Goal: Contribute content: Add original content to the website for others to see

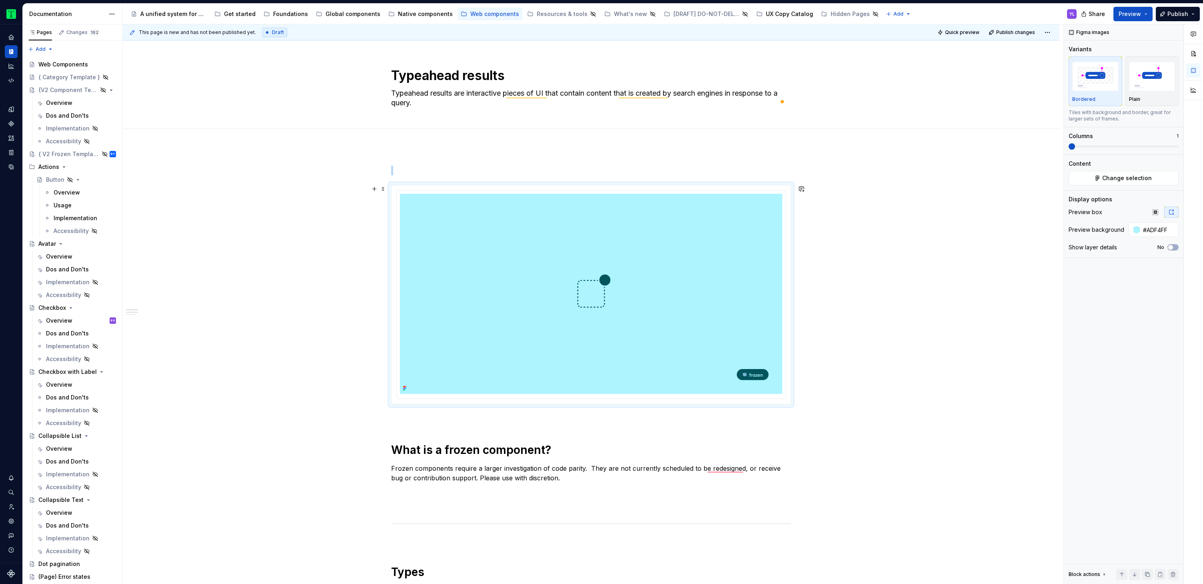
scroll to position [456, 0]
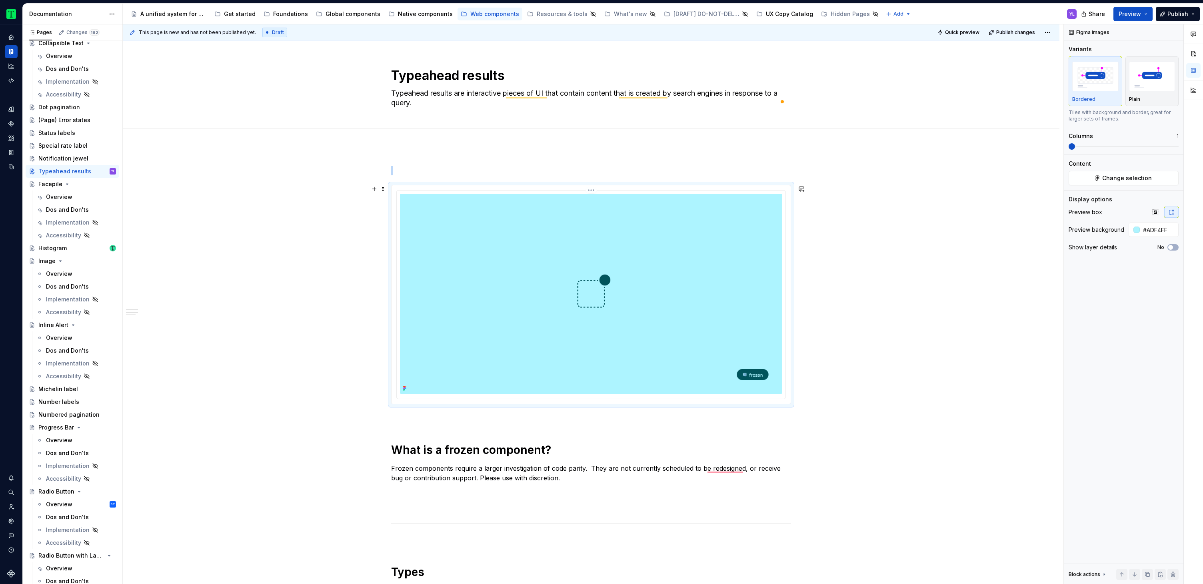
click at [714, 293] on img "To enrich screen reader interactions, please activate Accessibility in Grammarl…" at bounding box center [591, 294] width 382 height 200
click at [647, 235] on img "To enrich screen reader interactions, please activate Accessibility in Grammarl…" at bounding box center [591, 294] width 382 height 200
click at [1161, 176] on button "Change selection" at bounding box center [1124, 178] width 110 height 14
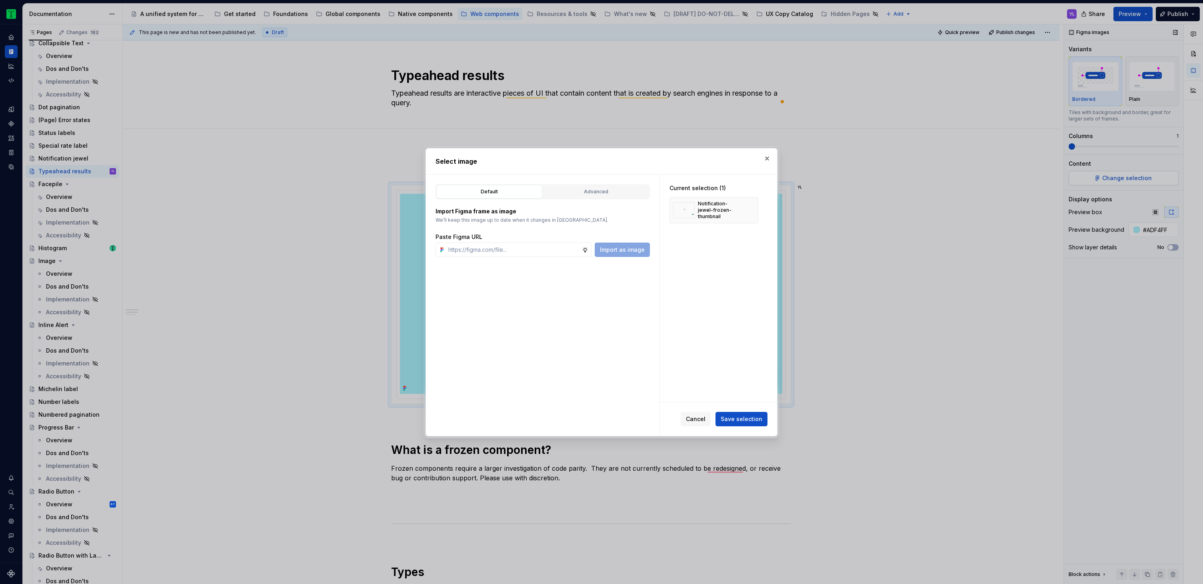
type textarea "*"
click at [549, 252] on input "text" at bounding box center [513, 249] width 137 height 14
type input "[URL][DOMAIN_NAME]"
type textarea "*"
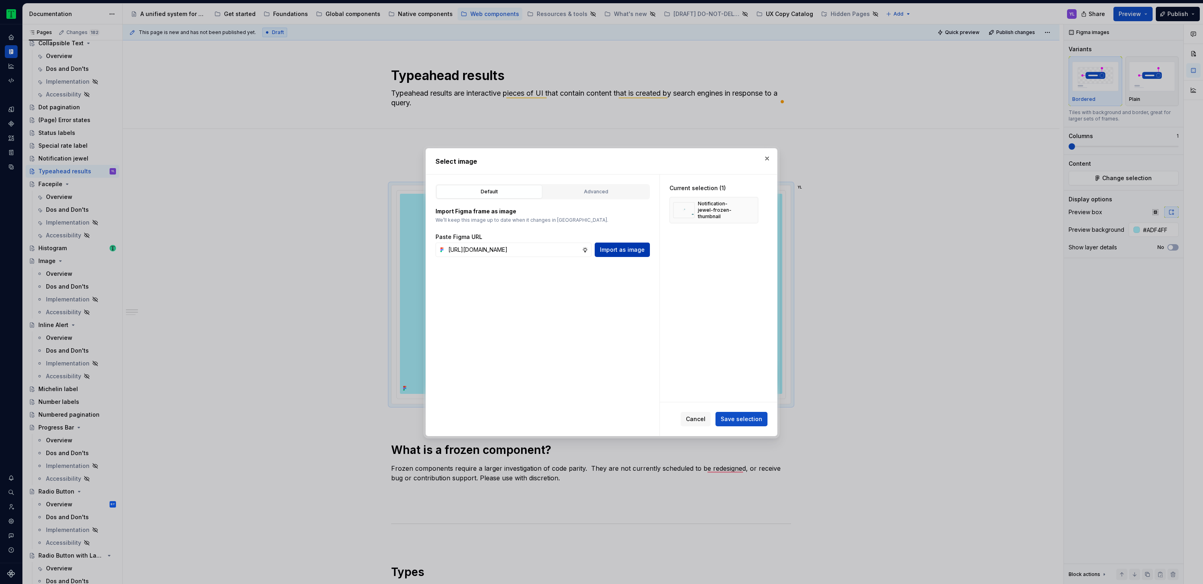
type input "[URL][DOMAIN_NAME]"
click at [644, 251] on span "Import as image" at bounding box center [622, 250] width 45 height 8
click at [746, 209] on button "button" at bounding box center [749, 209] width 11 height 11
click at [748, 423] on button "Save selection" at bounding box center [742, 419] width 52 height 14
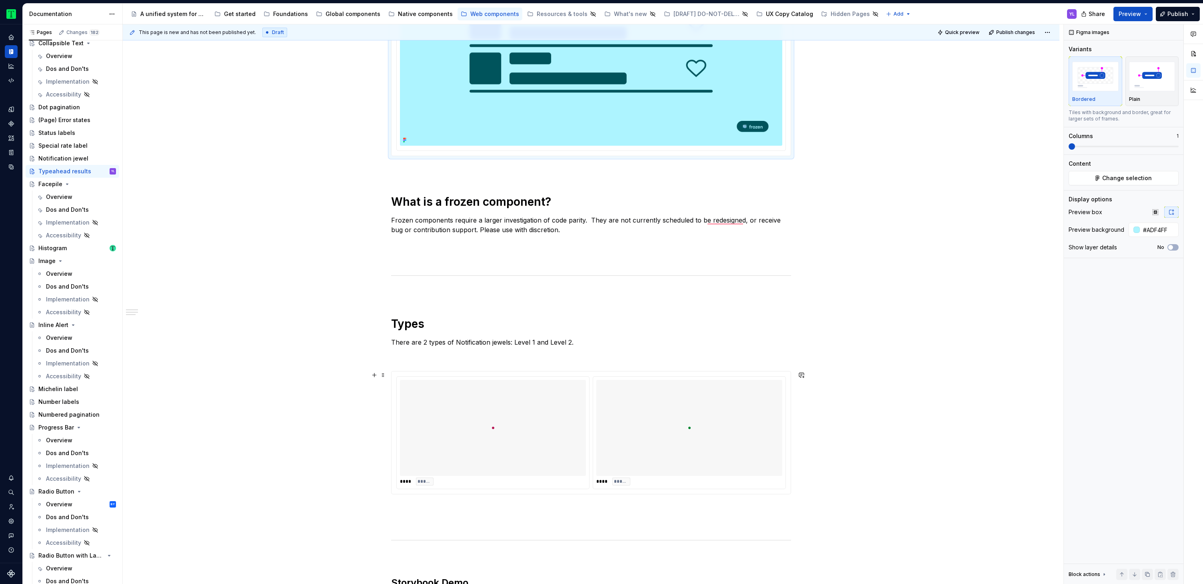
scroll to position [247, 0]
click at [562, 424] on div "To enrich screen reader interactions, please activate Accessibility in Grammarl…" at bounding box center [493, 428] width 186 height 96
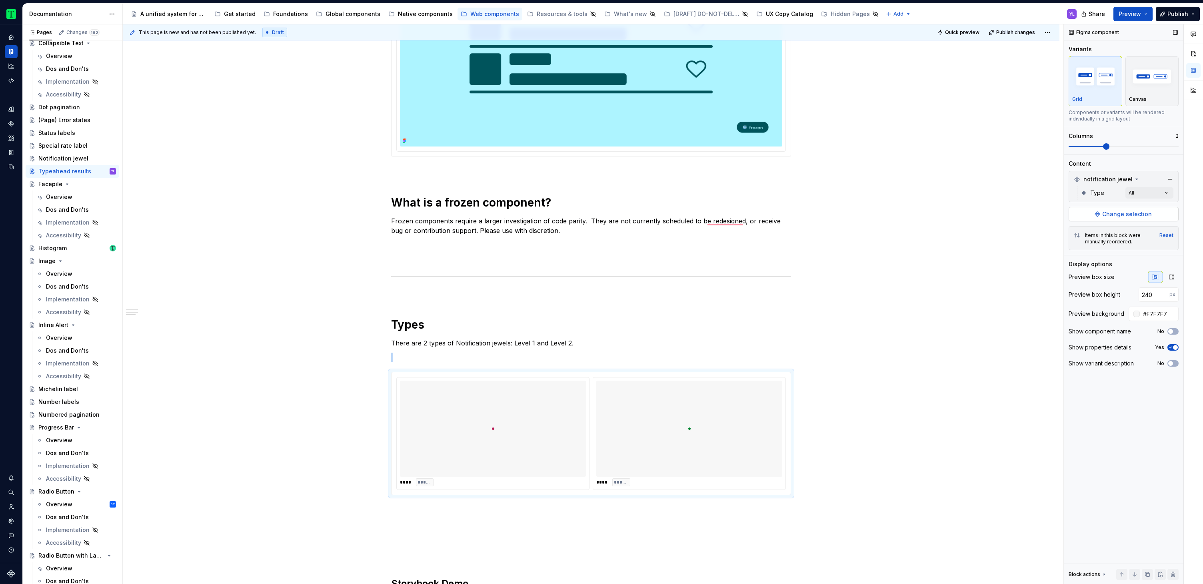
click at [1142, 212] on span "Change selection" at bounding box center [1127, 214] width 50 height 8
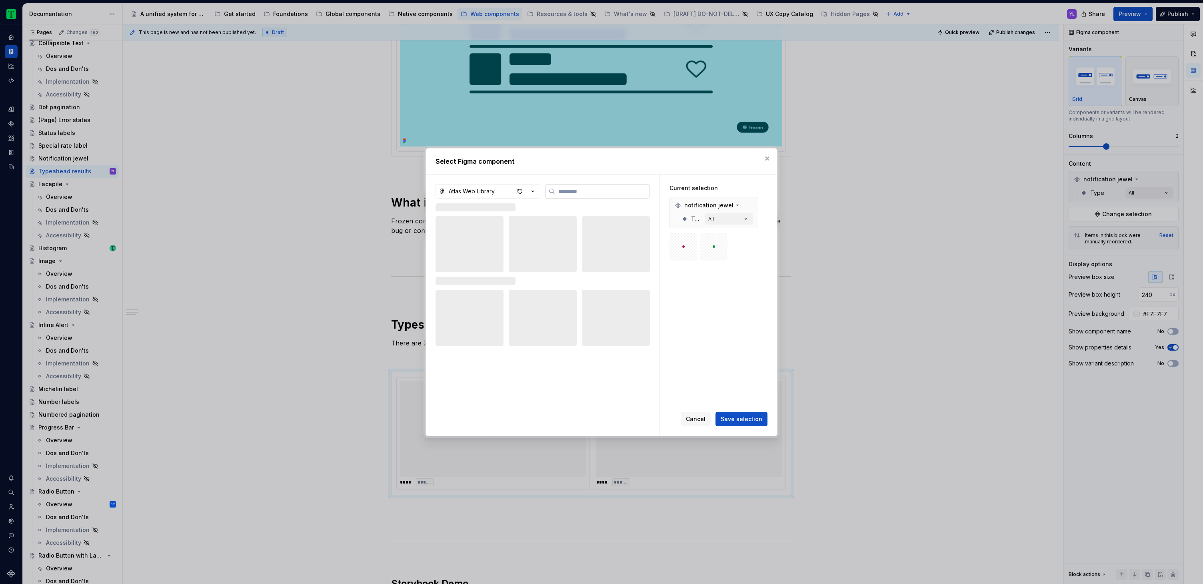
click at [622, 192] on input "search" at bounding box center [602, 191] width 94 height 8
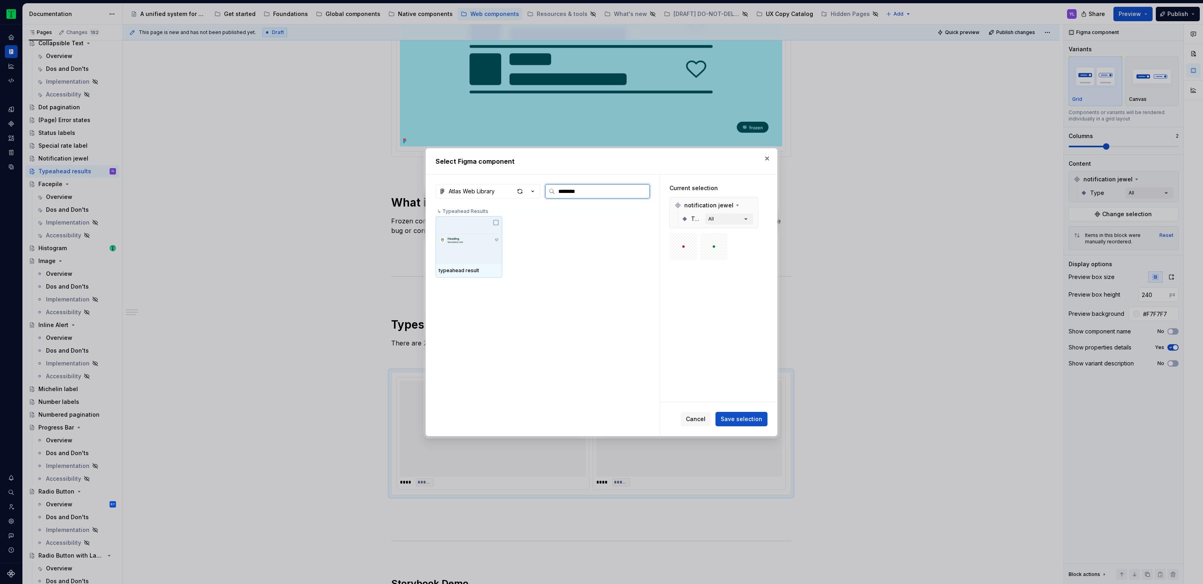
type input "*********"
click at [494, 223] on icon at bounding box center [496, 222] width 5 height 5
click at [750, 204] on button "button" at bounding box center [749, 205] width 11 height 11
click at [747, 421] on span "Save selection" at bounding box center [742, 419] width 42 height 8
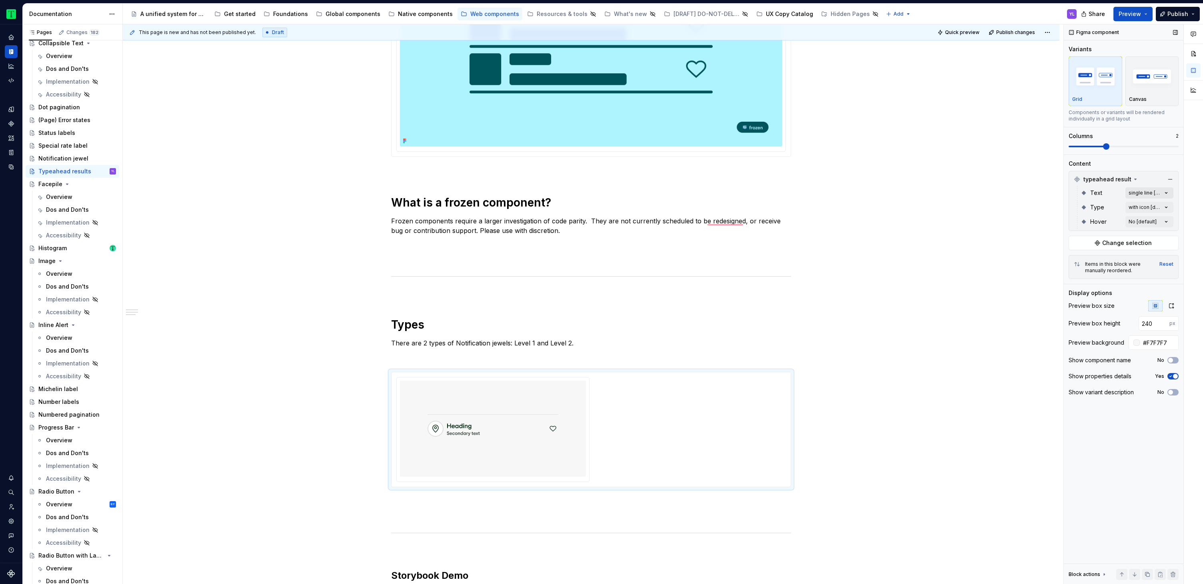
click at [1148, 189] on div "Comments Open comments No comments yet Select ‘Comment’ from the block context …" at bounding box center [1133, 304] width 139 height 560
click at [1152, 194] on div "Comments Open comments No comments yet Select ‘Comment’ from the block context …" at bounding box center [1133, 304] width 139 height 560
click at [1154, 206] on div "Comments Open comments No comments yet Select ‘Comment’ from the block context …" at bounding box center [1133, 304] width 139 height 560
click at [1164, 219] on button "button" at bounding box center [1162, 221] width 11 height 6
click at [1156, 192] on div "Comments Open comments No comments yet Select ‘Comment’ from the block context …" at bounding box center [1133, 304] width 139 height 560
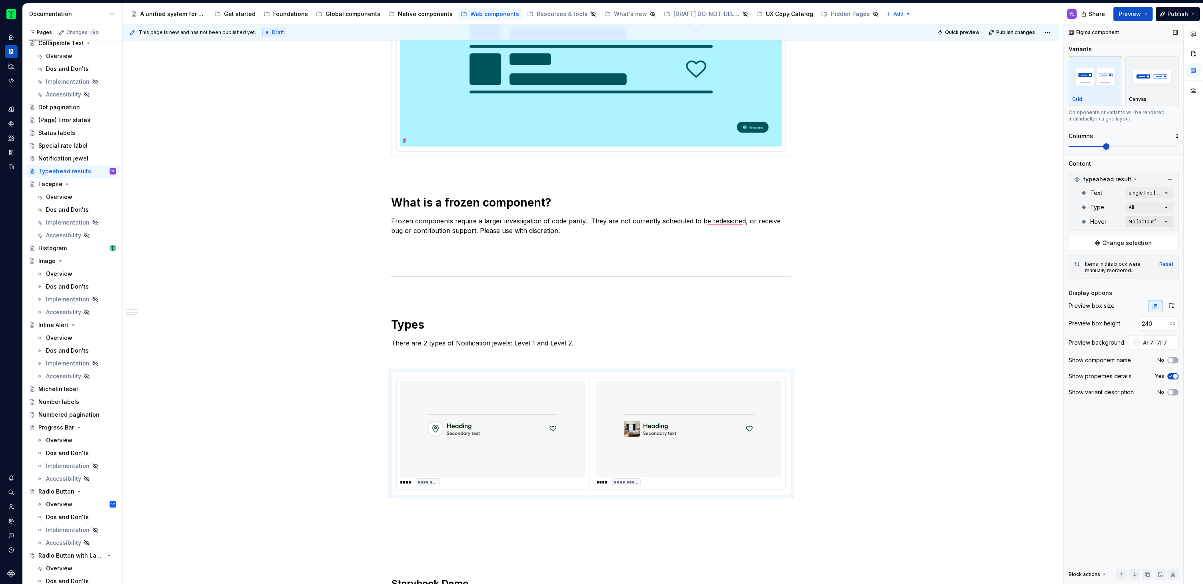
click at [1156, 221] on div "Comments Open comments No comments yet Select ‘Comment’ from the block context …" at bounding box center [1133, 304] width 139 height 560
click at [1160, 192] on div "Comments Open comments No comments yet Select ‘Comment’ from the block context …" at bounding box center [1133, 304] width 139 height 560
click at [1161, 205] on span "button" at bounding box center [1160, 206] width 5 height 5
click at [910, 370] on html "Tripadvisor YL Design system data Documentation Accessibility guide for tree Pa…" at bounding box center [601, 292] width 1203 height 584
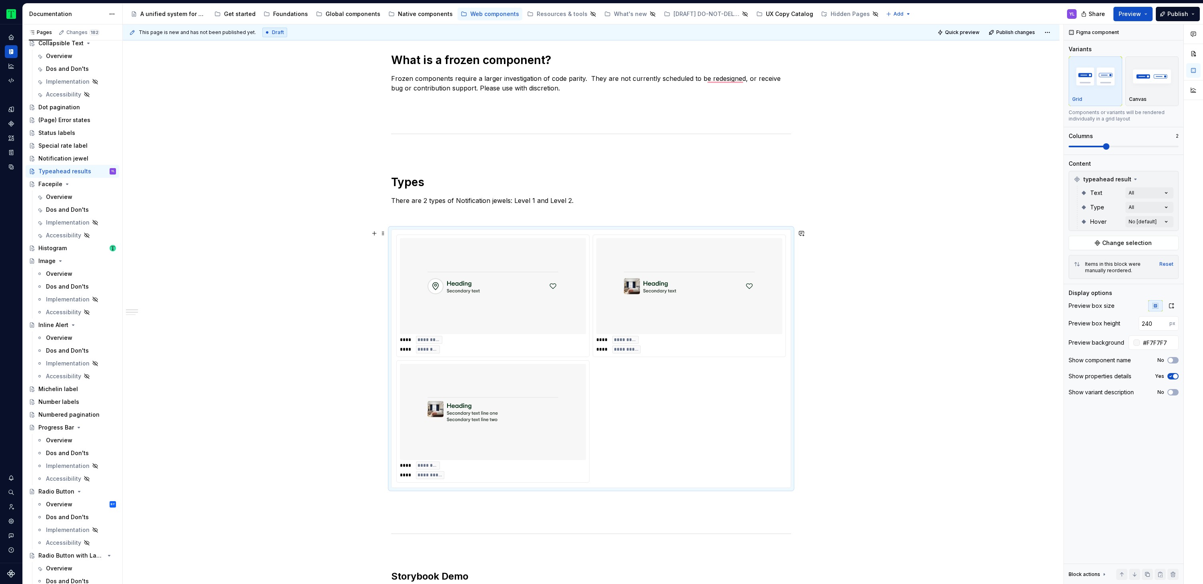
scroll to position [419, 0]
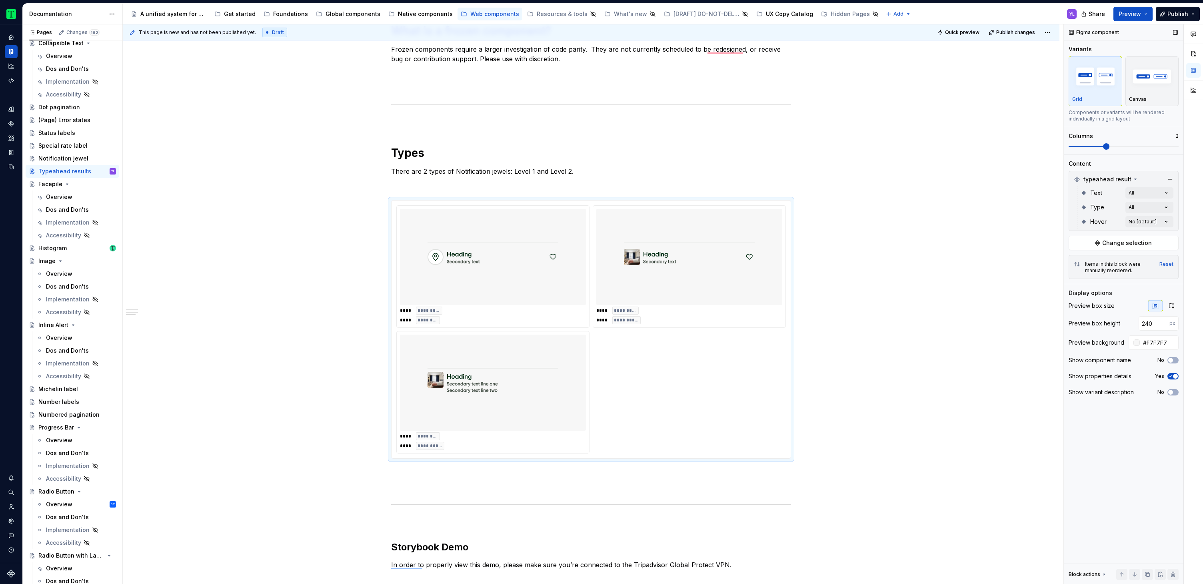
click at [1122, 146] on span at bounding box center [1124, 147] width 110 height 2
click at [1132, 146] on span at bounding box center [1124, 147] width 110 height 2
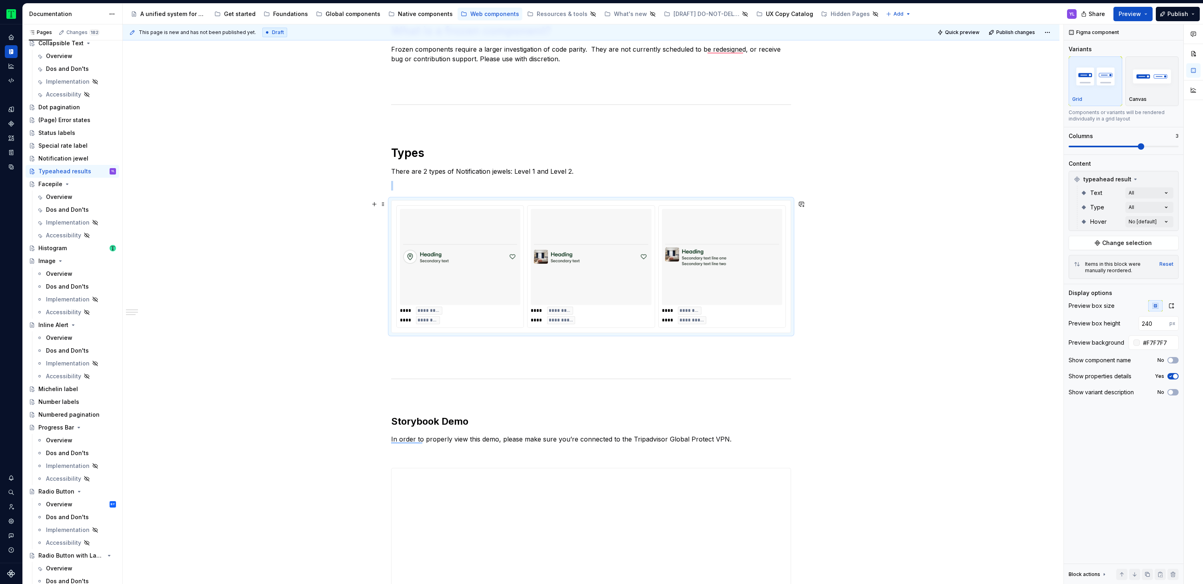
type textarea "*"
click at [905, 305] on div "**********" at bounding box center [591, 355] width 937 height 1255
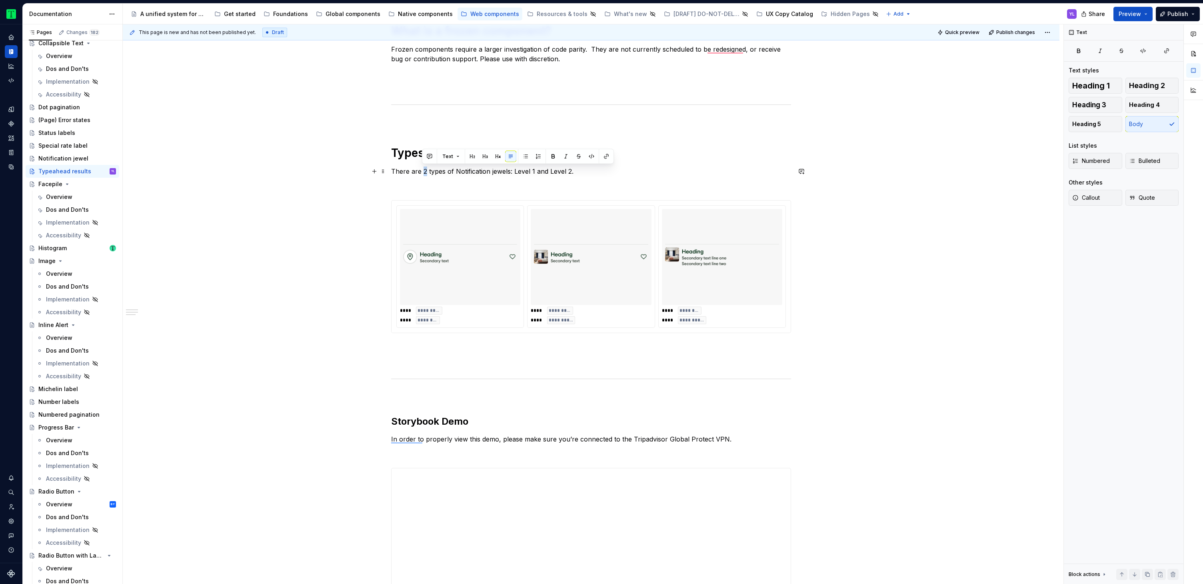
click at [424, 171] on p "There are 2 types of Notification jewels: Level 1 and Level 2." at bounding box center [591, 171] width 400 height 10
drag, startPoint x: 454, startPoint y: 170, endPoint x: 509, endPoint y: 169, distance: 54.8
click at [509, 169] on p "There are 3 types of Notification jewels: Level 1 and Level 2." at bounding box center [591, 171] width 400 height 10
drag, startPoint x: 514, startPoint y: 169, endPoint x: 569, endPoint y: 168, distance: 54.8
click at [569, 168] on p "There are 3 types of Typeahead results: Level 1 and Level 2." at bounding box center [591, 171] width 400 height 10
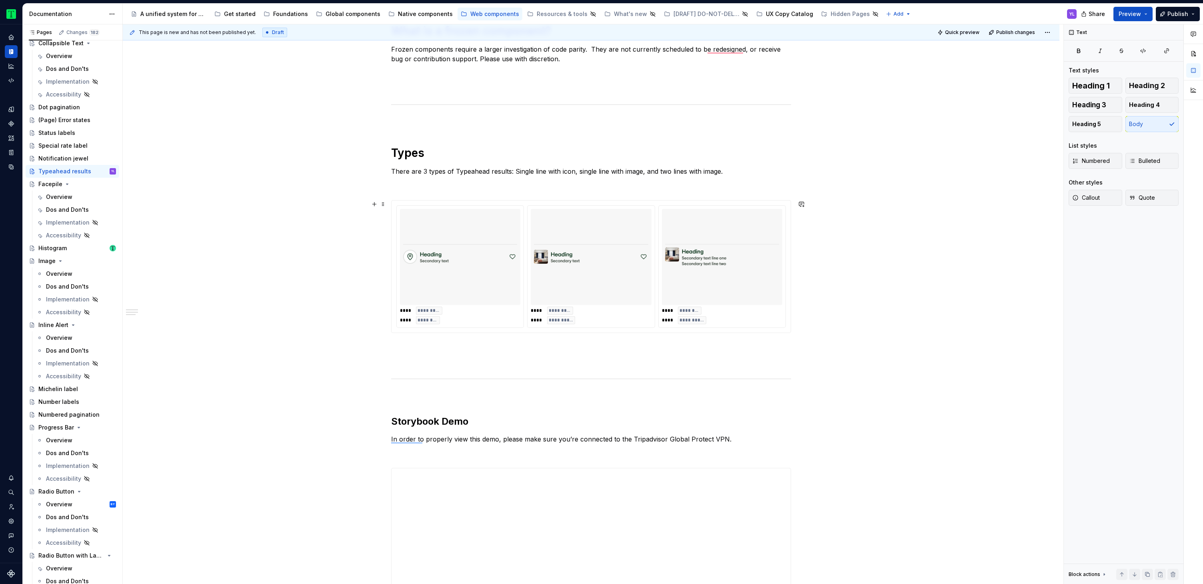
click at [906, 205] on div "**********" at bounding box center [591, 355] width 937 height 1255
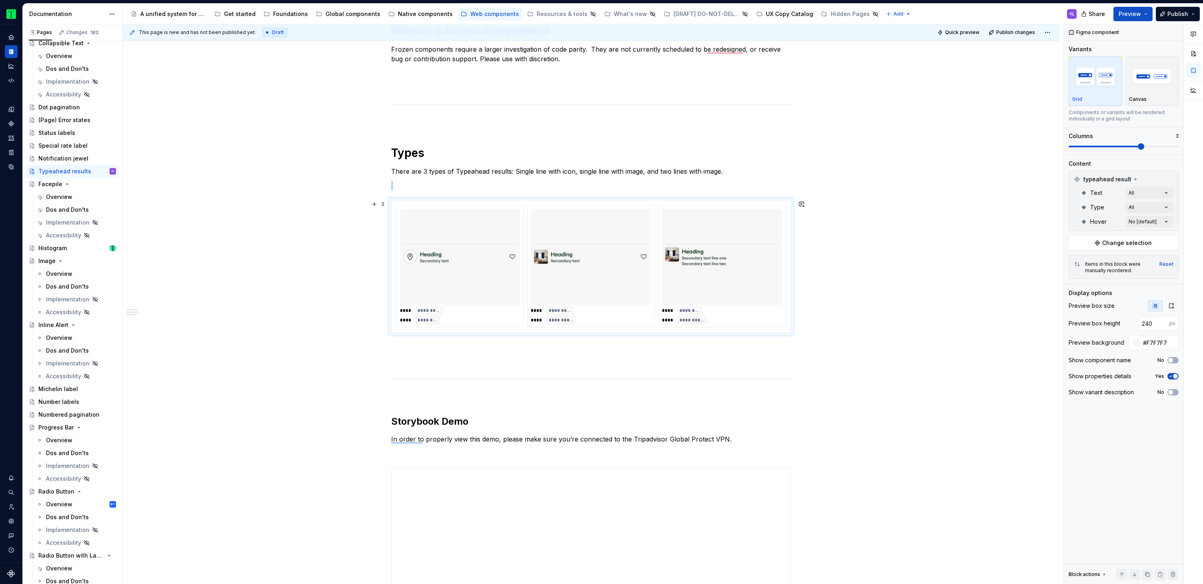
click at [906, 205] on div "**********" at bounding box center [591, 355] width 937 height 1255
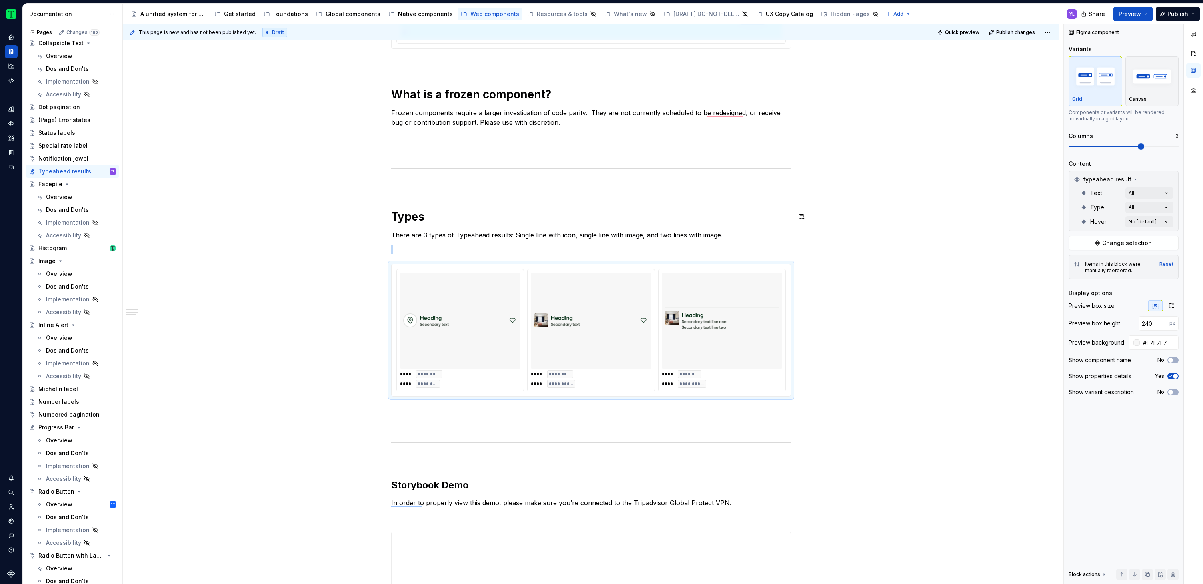
scroll to position [0, 0]
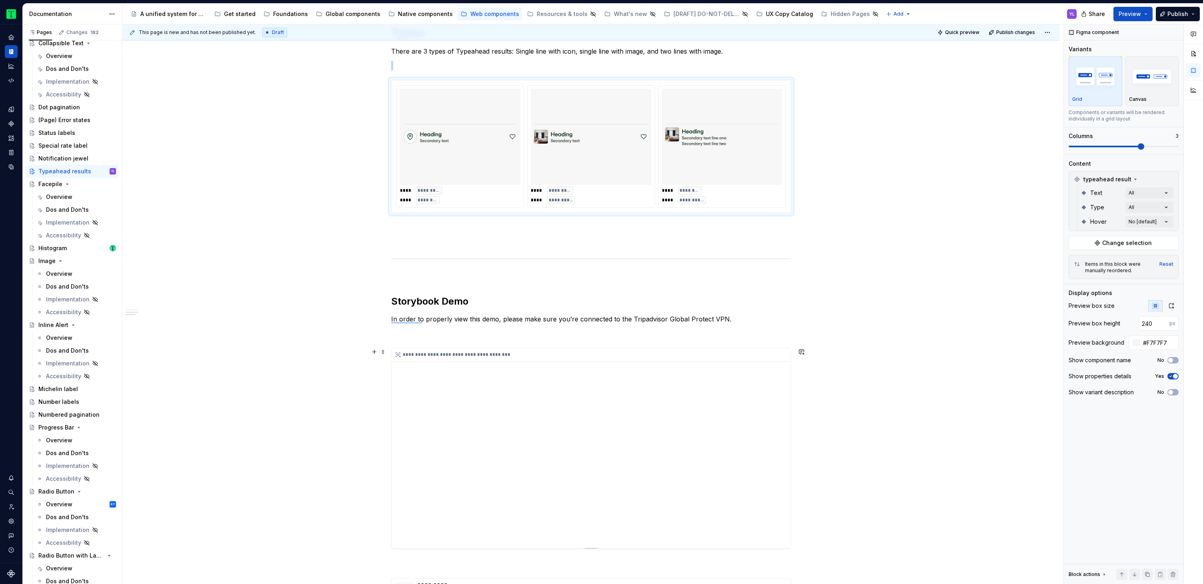
click at [656, 467] on div "**********" at bounding box center [591, 448] width 399 height 200
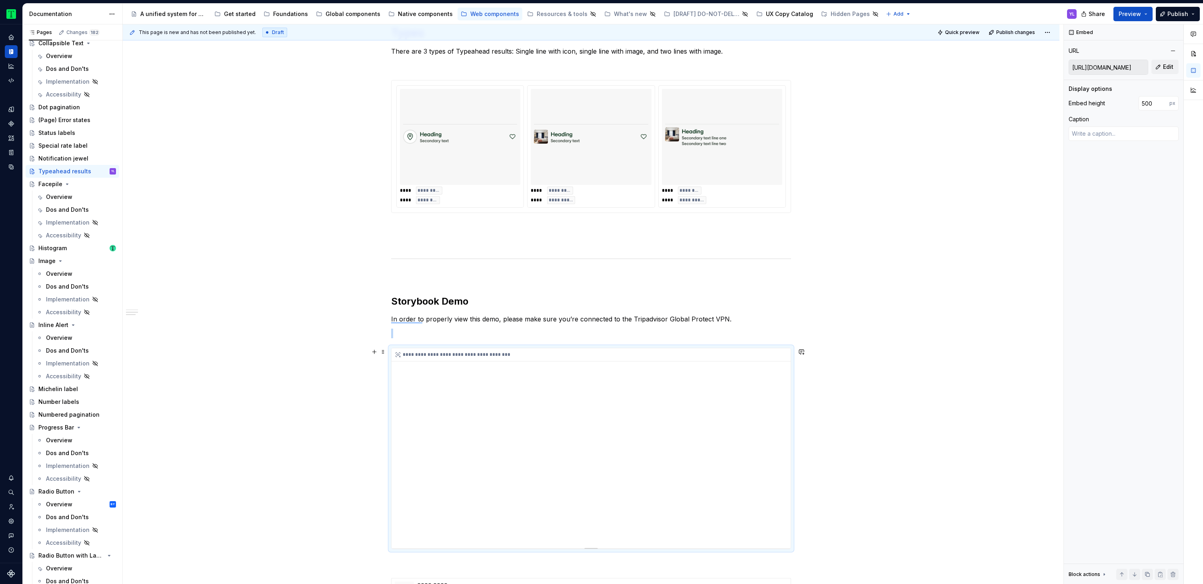
click at [663, 475] on div "**********" at bounding box center [591, 448] width 399 height 200
click at [1169, 68] on span "Edit" at bounding box center [1168, 67] width 10 height 8
type textarea "*"
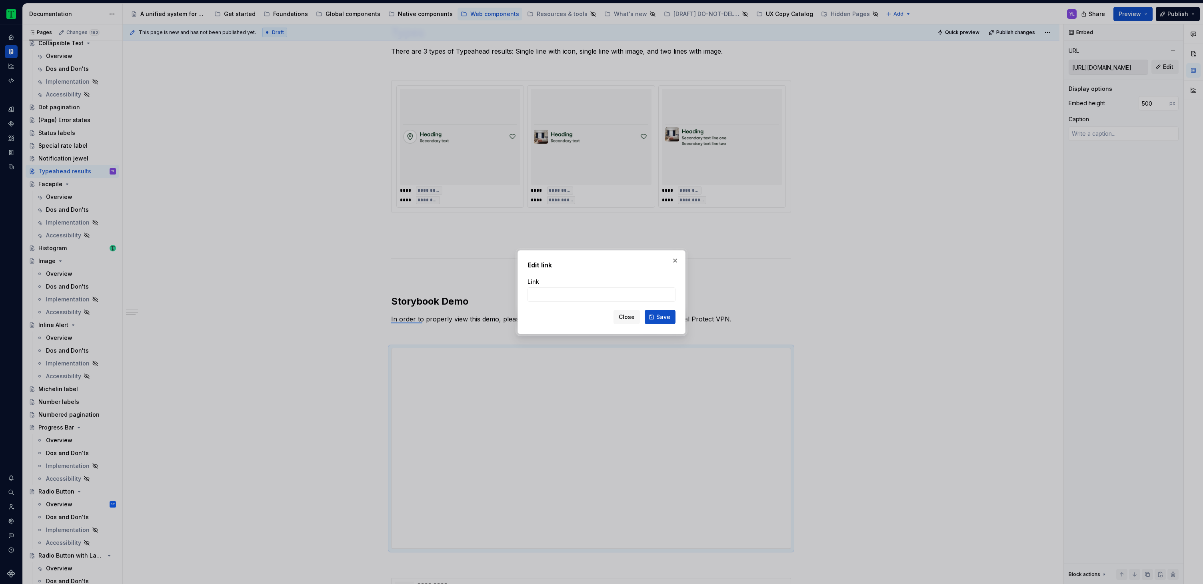
type input "[URL][DOMAIN_NAME]"
click at [657, 314] on button "Save" at bounding box center [660, 317] width 31 height 14
type textarea "*"
type input "[URL][DOMAIN_NAME]"
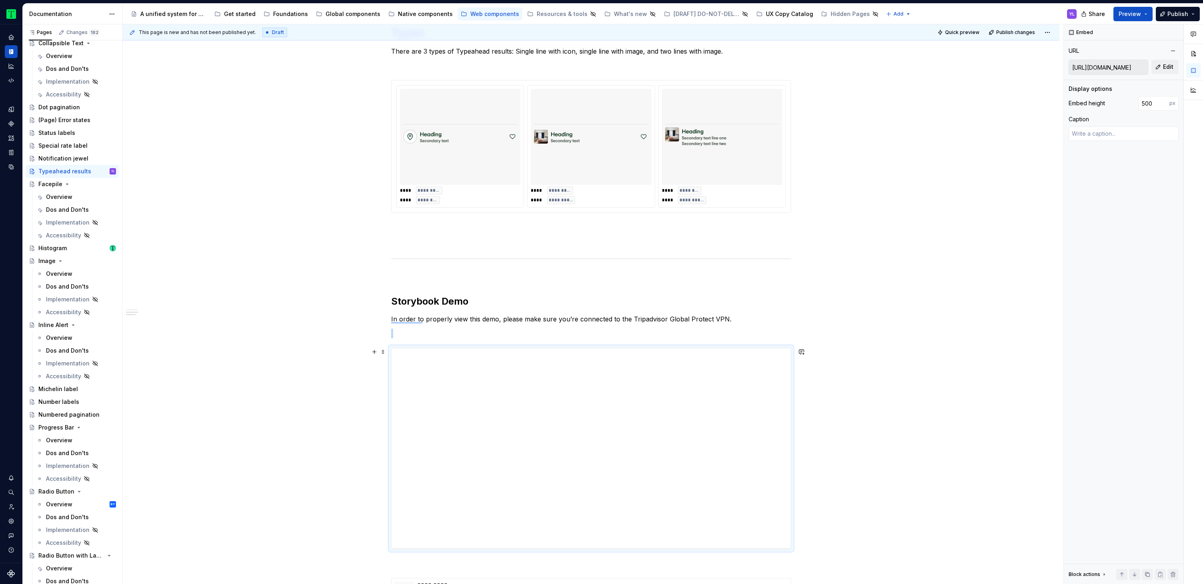
click at [912, 367] on div "**********" at bounding box center [591, 235] width 937 height 1255
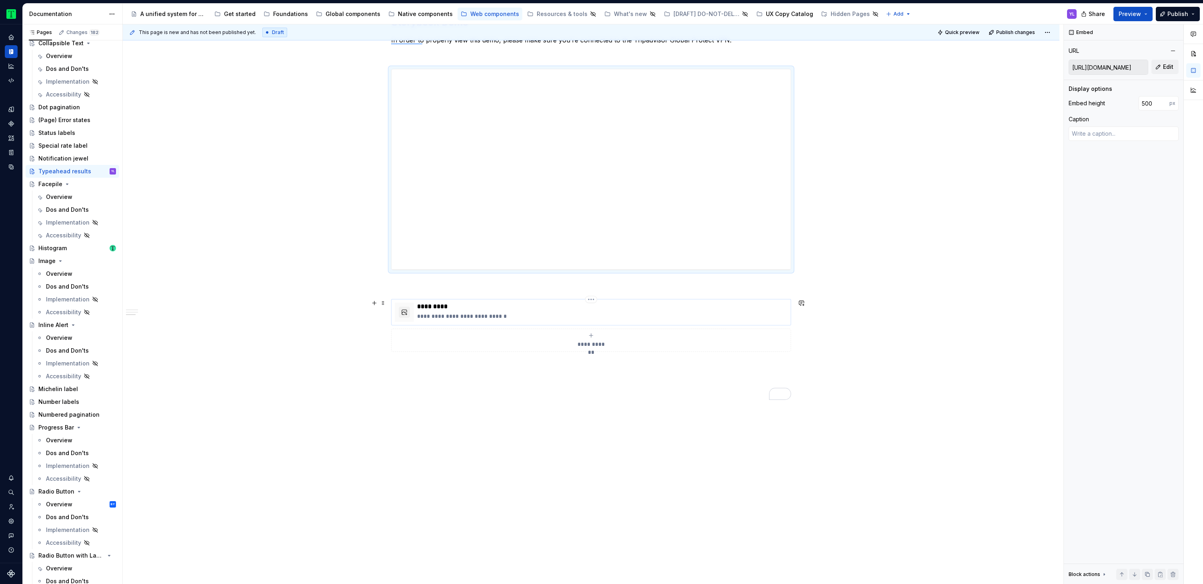
click at [559, 318] on p "**********" at bounding box center [602, 316] width 370 height 8
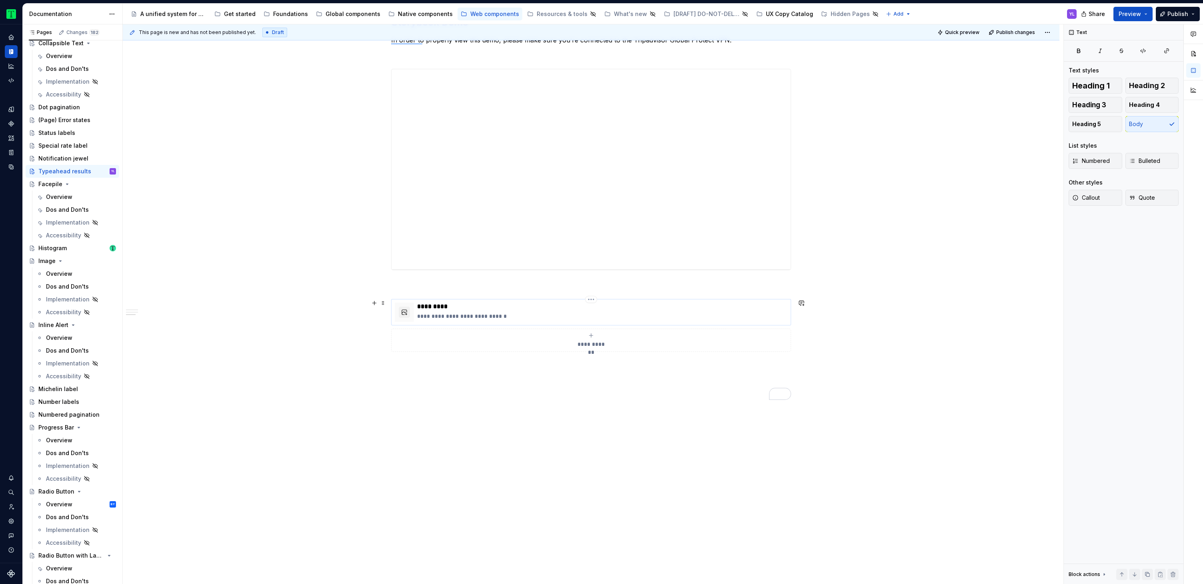
click at [742, 313] on p "**********" at bounding box center [602, 316] width 370 height 8
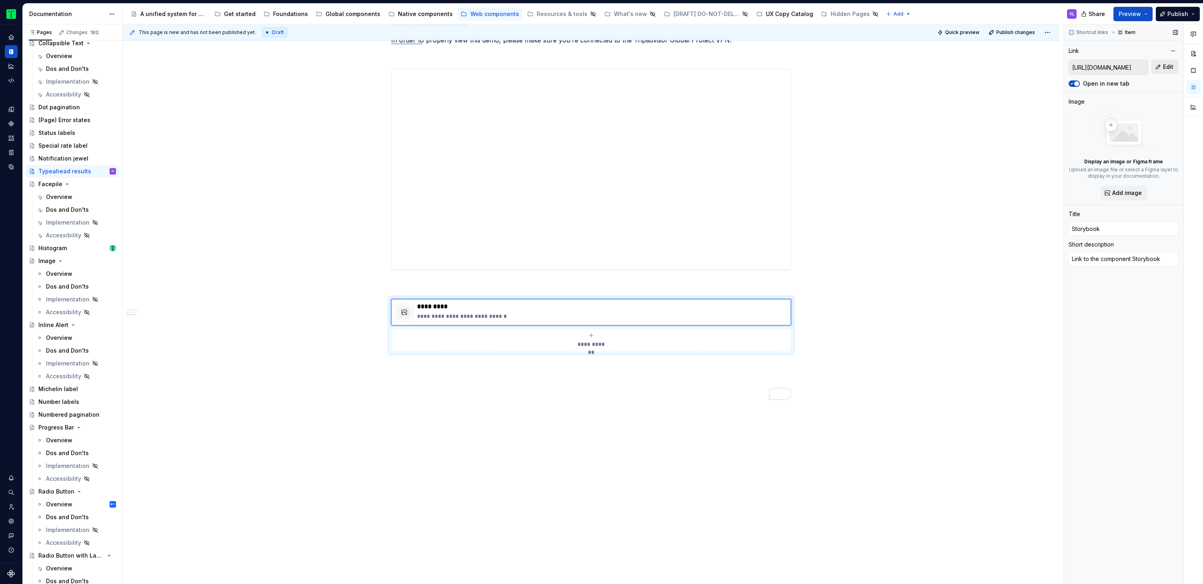
click at [1171, 68] on span "Edit" at bounding box center [1168, 67] width 10 height 8
type textarea "*"
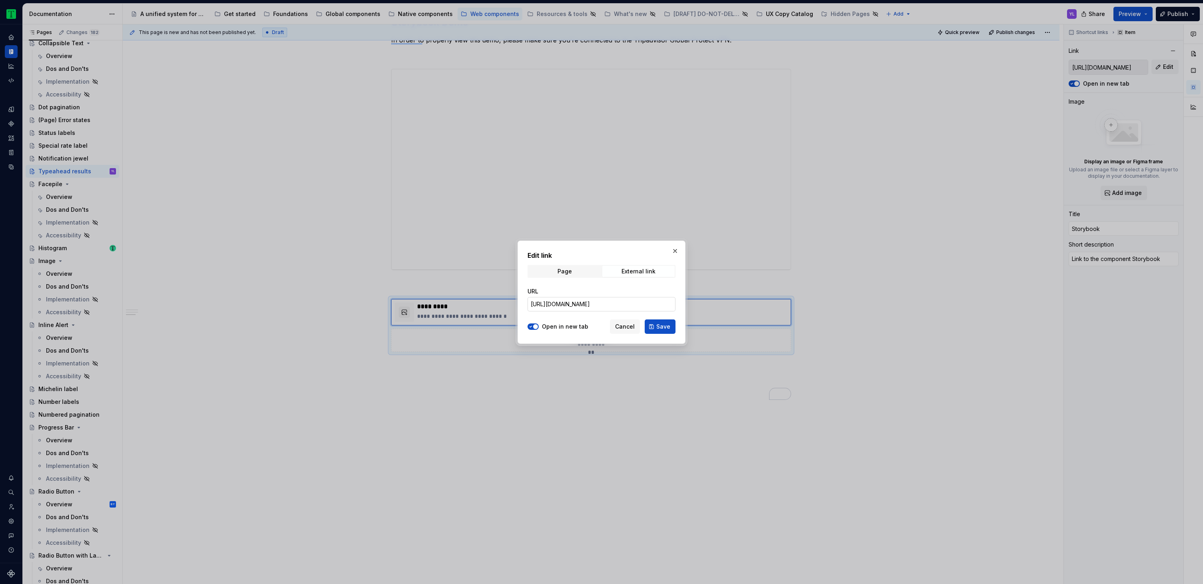
click at [626, 306] on input "[URL][DOMAIN_NAME]" at bounding box center [602, 304] width 148 height 14
paste input "[URL][DOMAIN_NAME]"
type input "[URL][DOMAIN_NAME]"
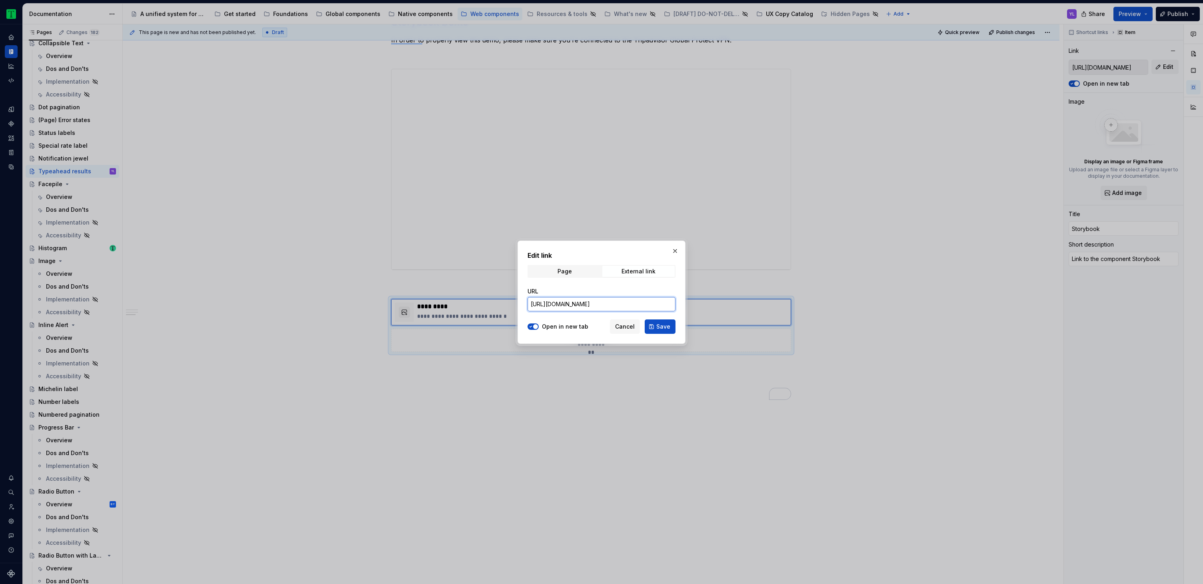
scroll to position [0, 302]
click at [649, 327] on button "Save" at bounding box center [660, 326] width 31 height 14
type textarea "*"
type input "[URL][DOMAIN_NAME]"
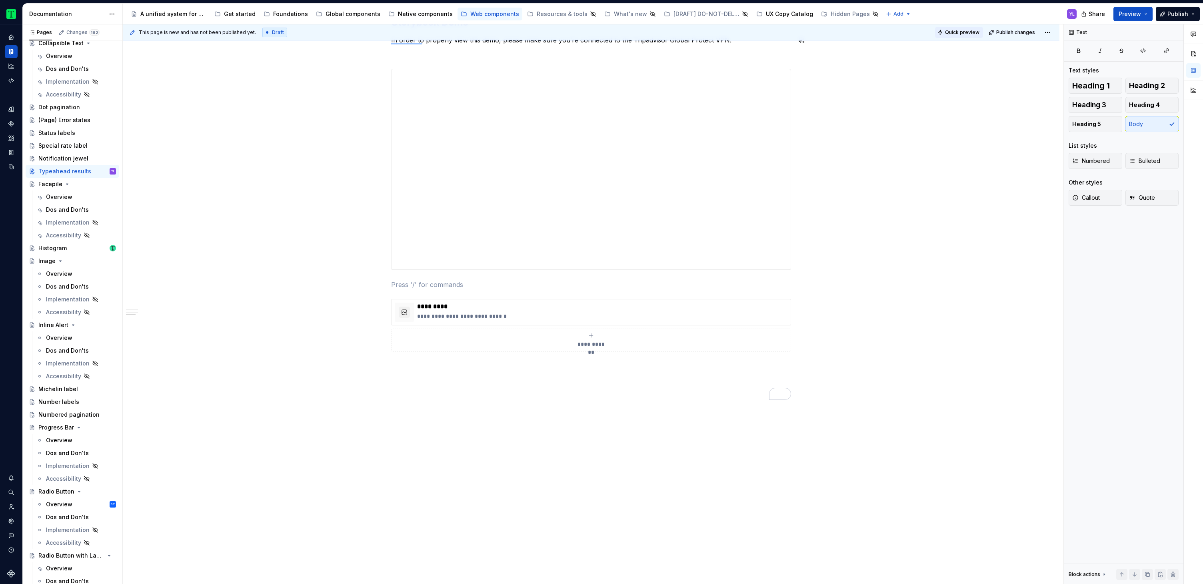
click at [956, 34] on span "Quick preview" at bounding box center [962, 32] width 34 height 6
click at [1137, 11] on span "Preview" at bounding box center [1130, 14] width 22 height 8
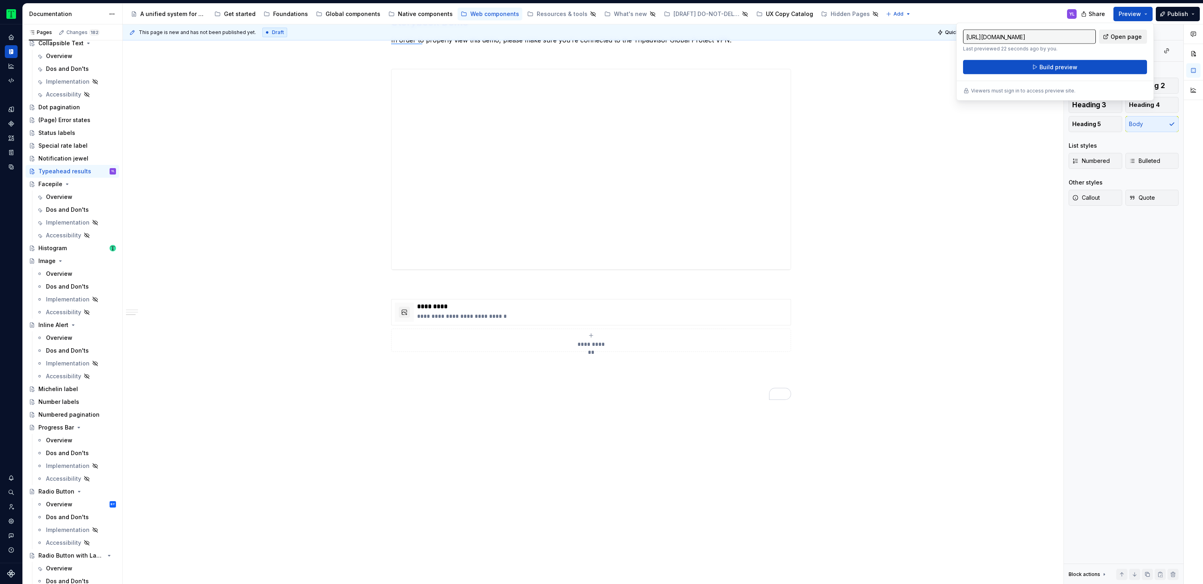
click at [1128, 35] on span "Open page" at bounding box center [1126, 37] width 31 height 8
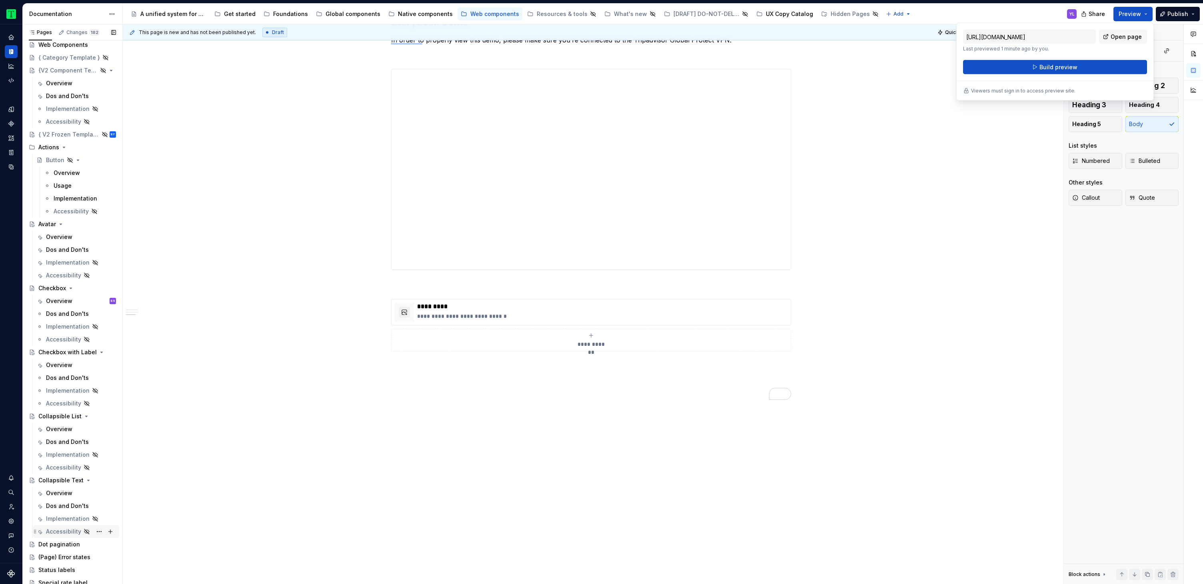
scroll to position [0, 0]
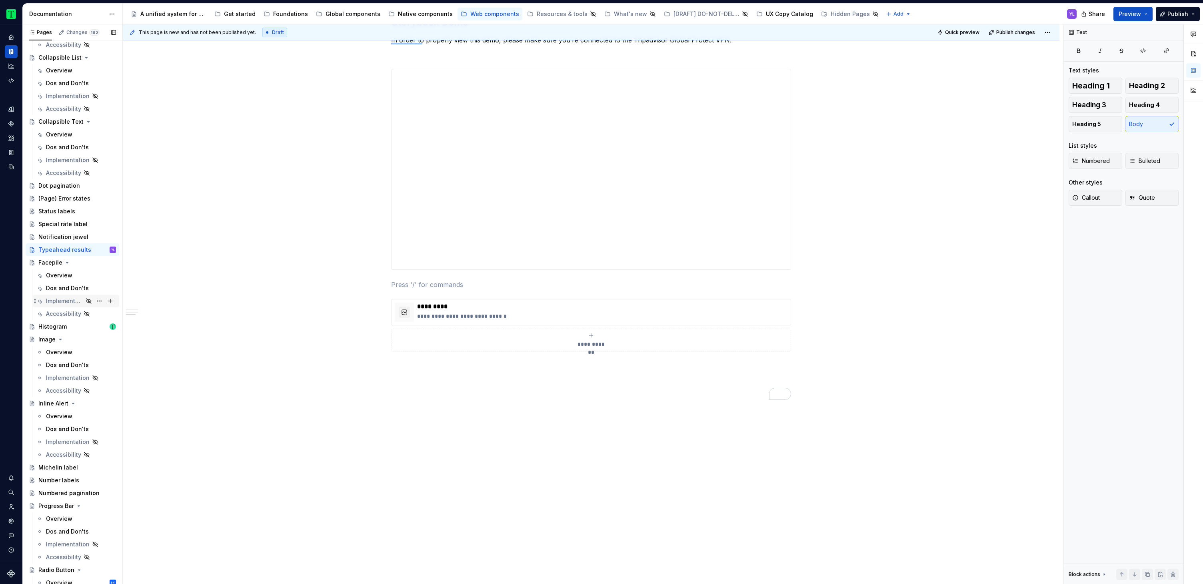
scroll to position [378, 0]
click at [95, 250] on button "Page tree" at bounding box center [99, 249] width 11 height 11
click at [123, 277] on div "Duplicate page" at bounding box center [143, 277] width 78 height 8
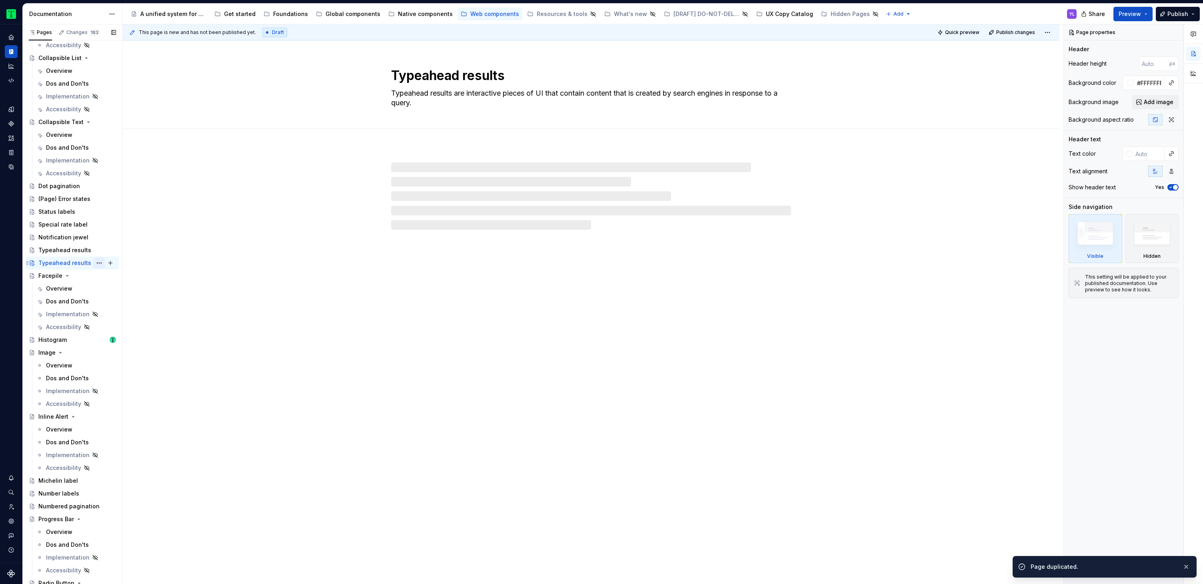
click at [94, 262] on button "Page tree" at bounding box center [99, 262] width 11 height 11
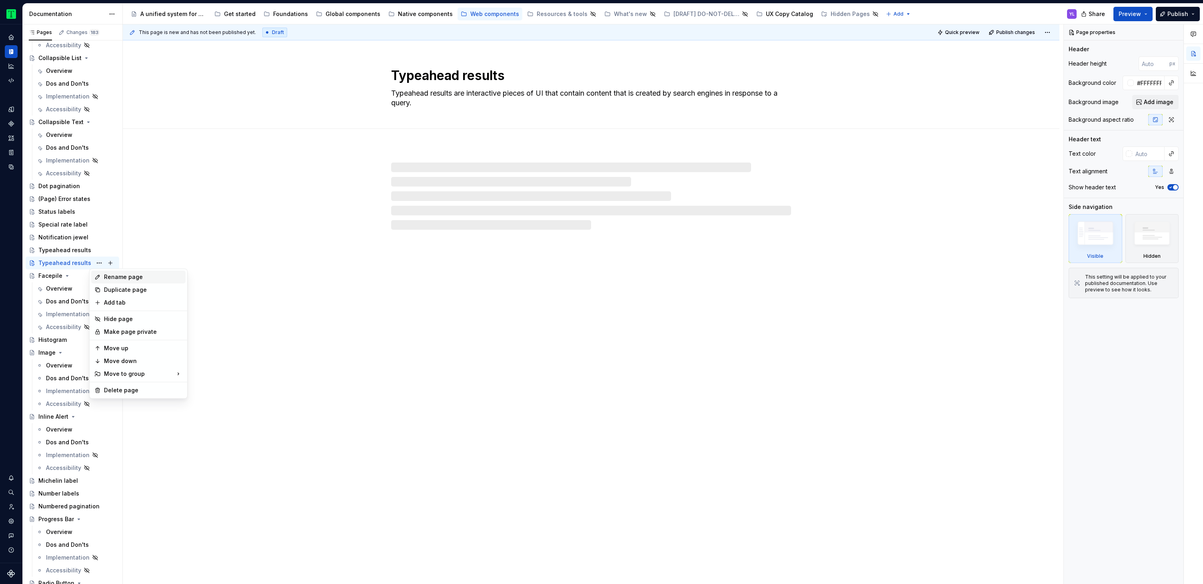
click at [124, 274] on div "Rename page" at bounding box center [143, 277] width 78 height 8
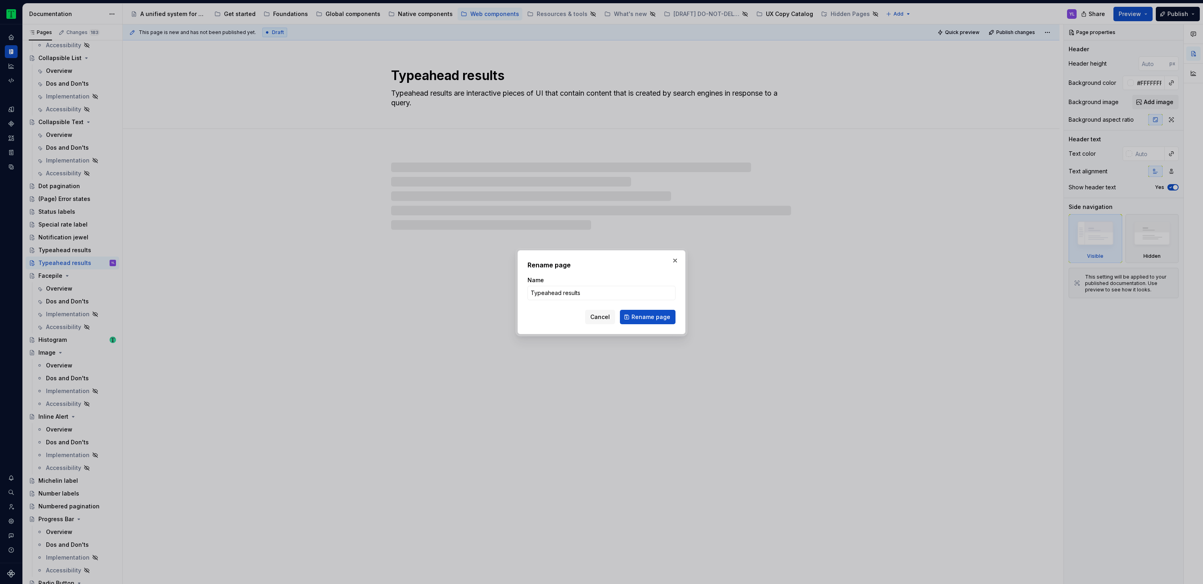
type textarea "*"
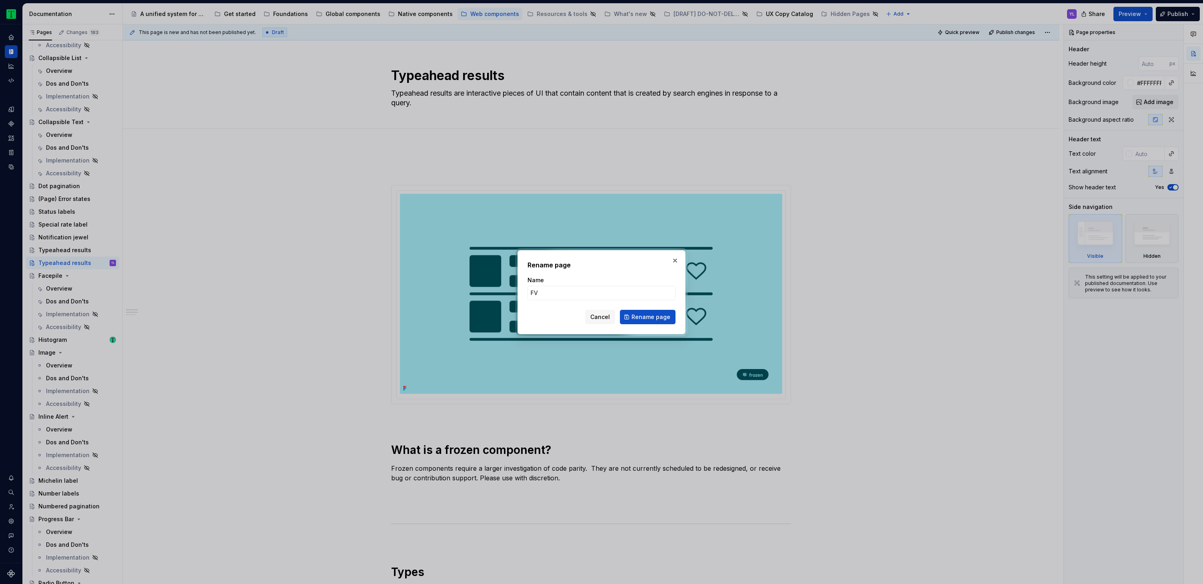
type input "F"
type input "Value prop message"
click button "Rename page" at bounding box center [648, 317] width 56 height 14
type textarea "*"
type textarea "Value prop message"
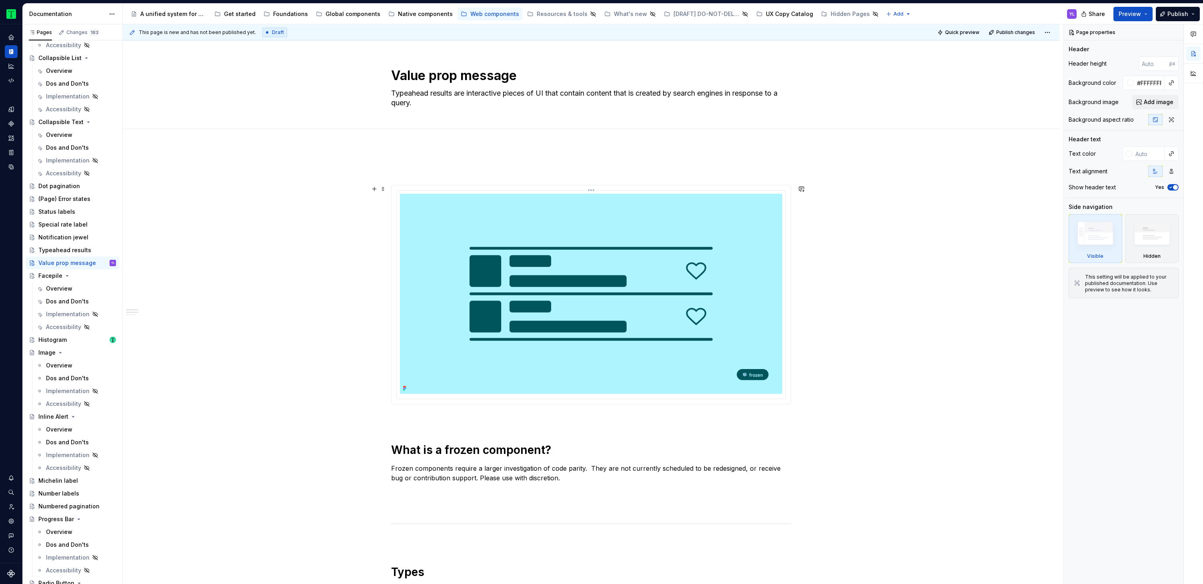
click at [665, 278] on img at bounding box center [591, 294] width 382 height 200
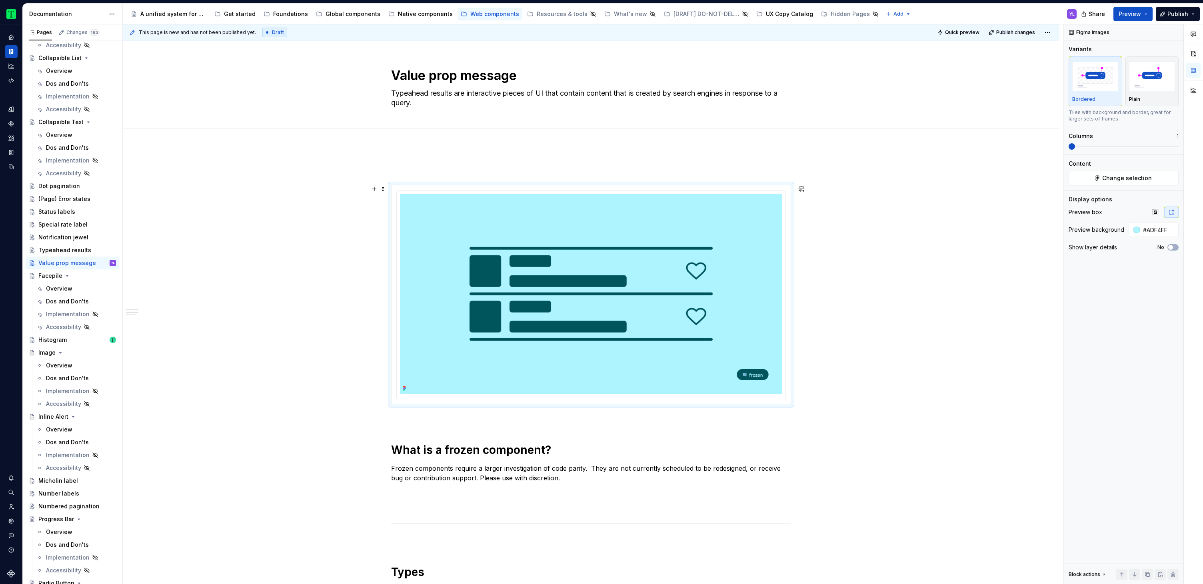
type textarea "*"
click at [1141, 176] on span "Change selection" at bounding box center [1127, 178] width 50 height 8
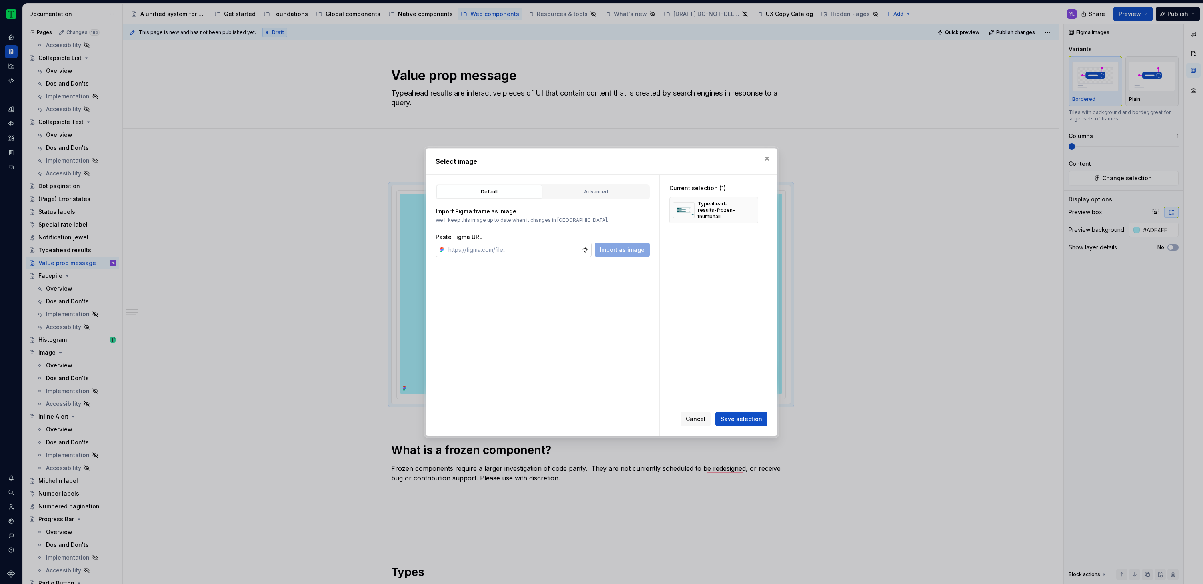
click at [526, 254] on input "text" at bounding box center [513, 249] width 137 height 14
type input "[URL][DOMAIN_NAME]"
click at [623, 247] on span "Import as image" at bounding box center [622, 250] width 45 height 8
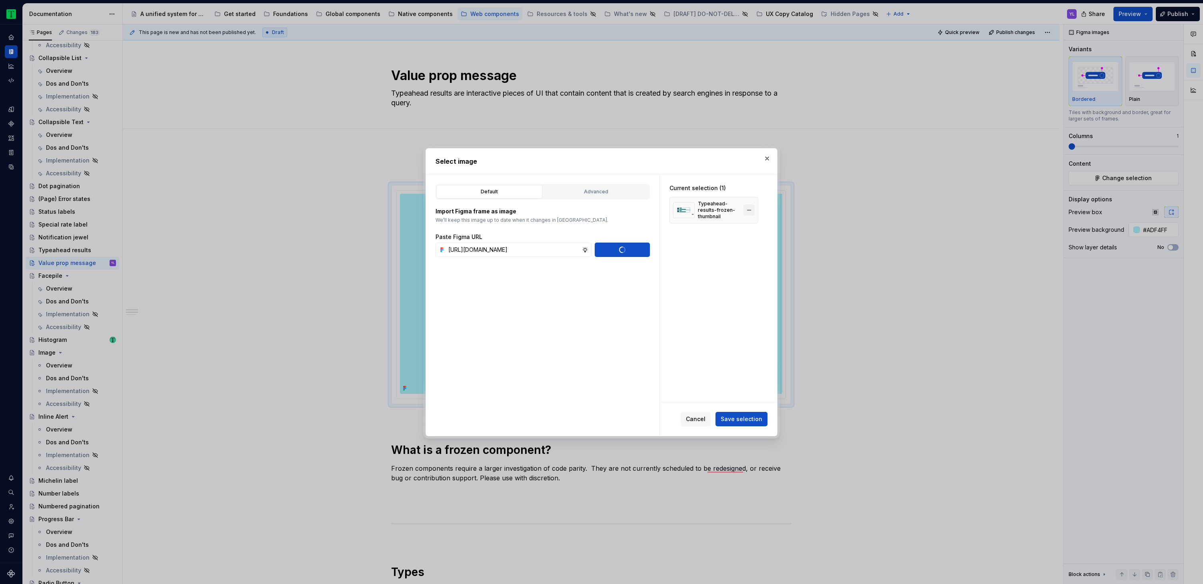
click at [751, 207] on button "button" at bounding box center [749, 209] width 11 height 11
click at [752, 422] on button "Save selection" at bounding box center [742, 419] width 52 height 14
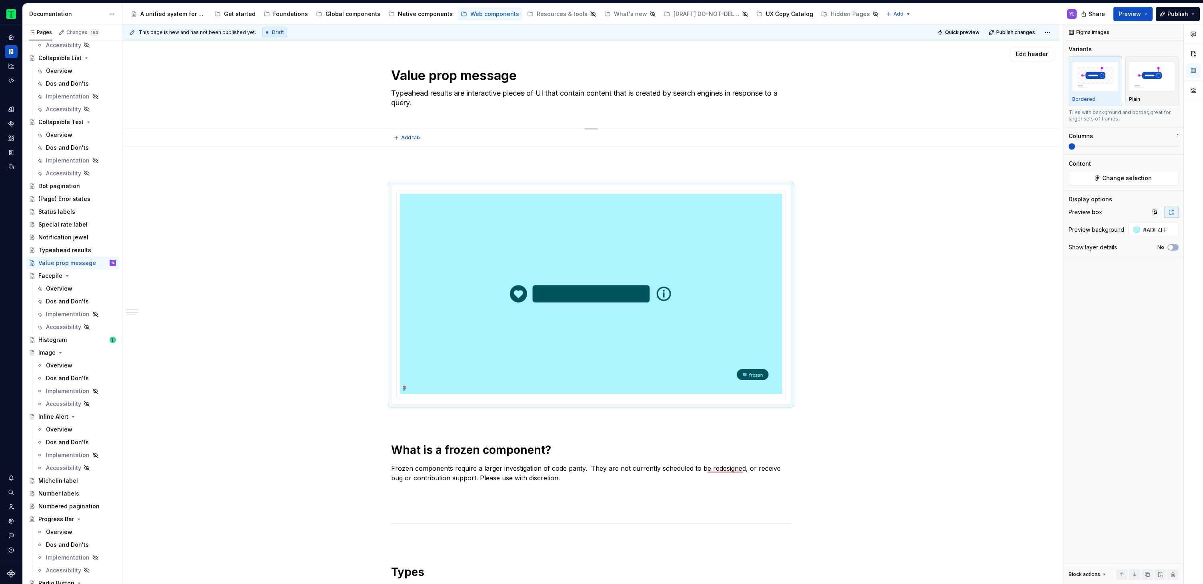
click at [482, 96] on textarea "Typeahead results are interactive pieces of UI that contain content that is cre…" at bounding box center [590, 98] width 400 height 22
click at [861, 106] on div "Value prop message Typeahead results are interactive pieces of UI that contain …" at bounding box center [591, 84] width 873 height 88
click at [825, 104] on div "Value prop message Typeahead results are interactive pieces of UI that contain …" at bounding box center [591, 84] width 873 height 88
click at [746, 97] on textarea "Typeahead results are interactive pieces of UI that contain content that is cre…" at bounding box center [590, 98] width 400 height 22
paste textarea "A Value Prop Message has a unique UI treatment that draws the users’ attention …"
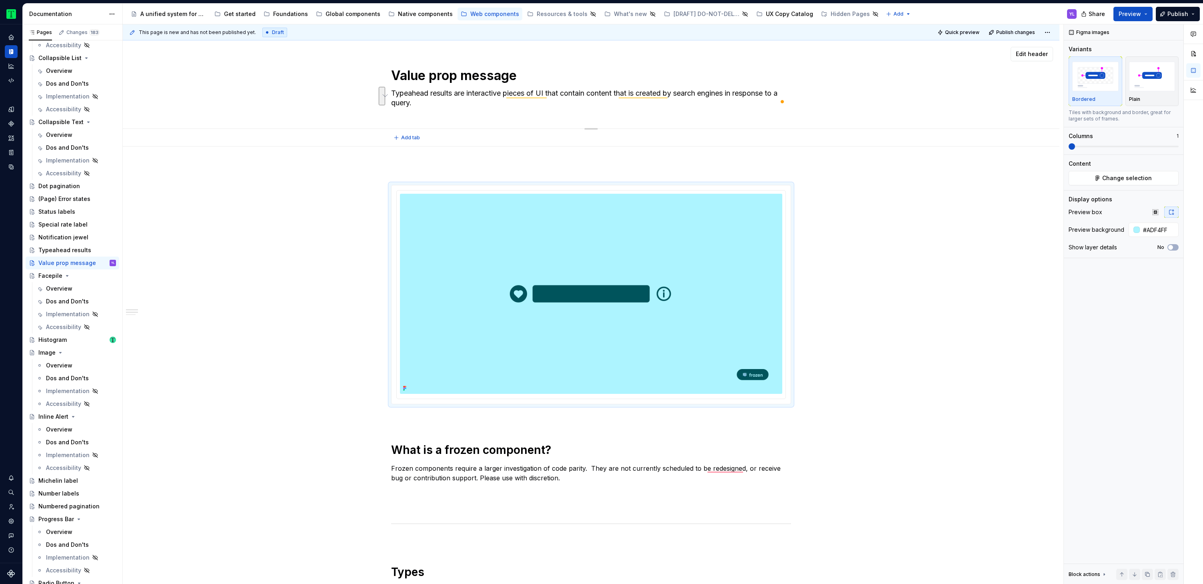
type textarea "*"
type textarea "A Value Prop Message has a unique UI treatment that draws the users’ attention …"
type textarea "*"
type textarea "A Value Prop Message has a unique UI treatment that draws the users’ attention …"
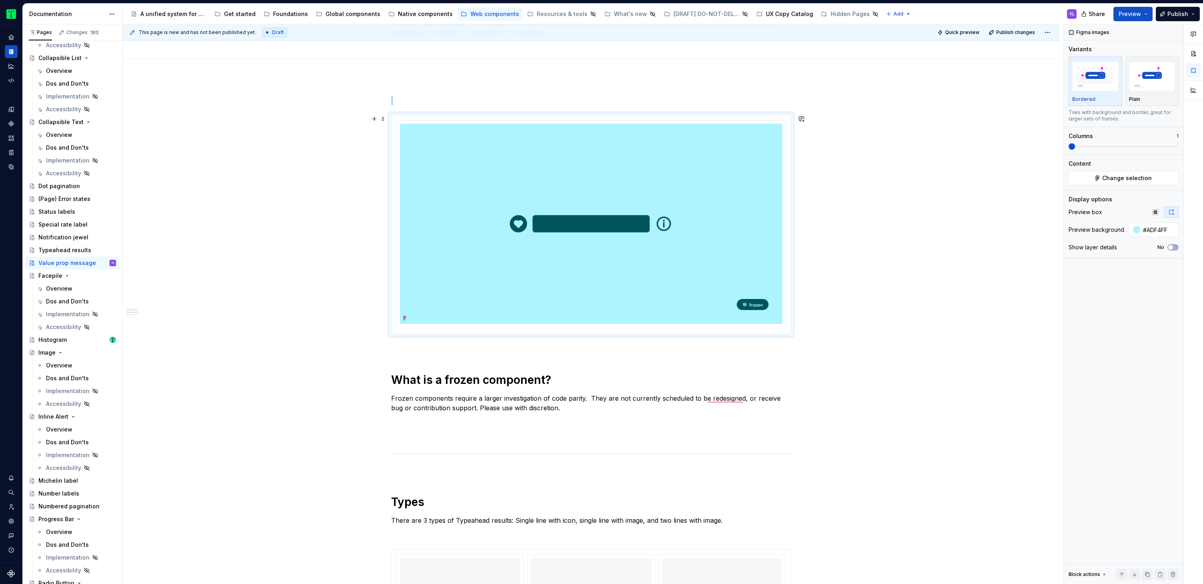
scroll to position [215, 0]
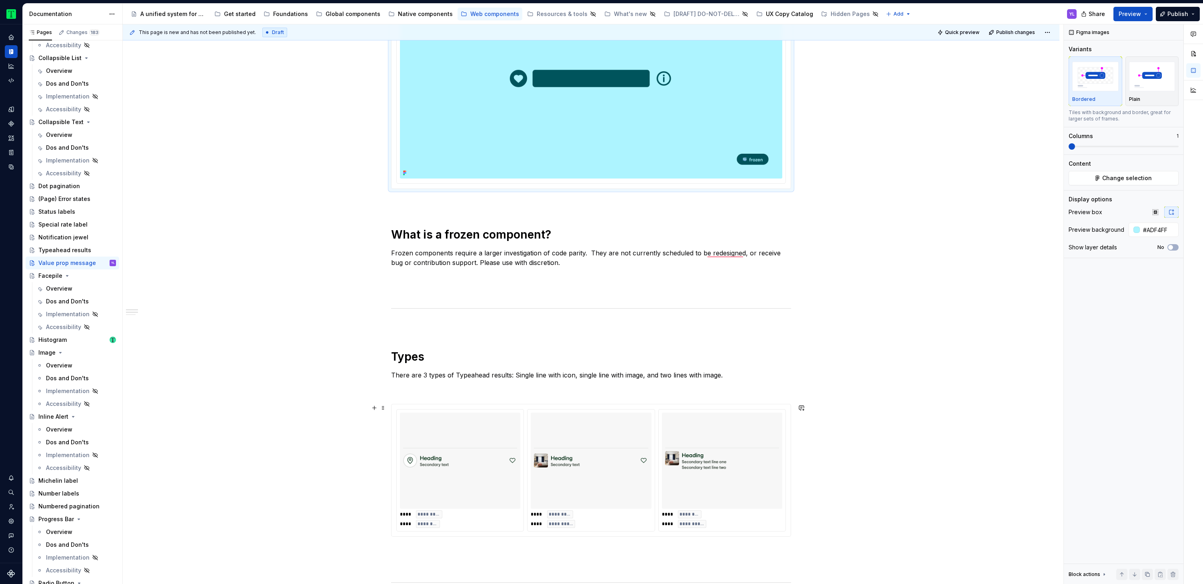
click at [609, 474] on img "To enrich screen reader interactions, please activate Accessibility in Grammarl…" at bounding box center [591, 461] width 114 height 90
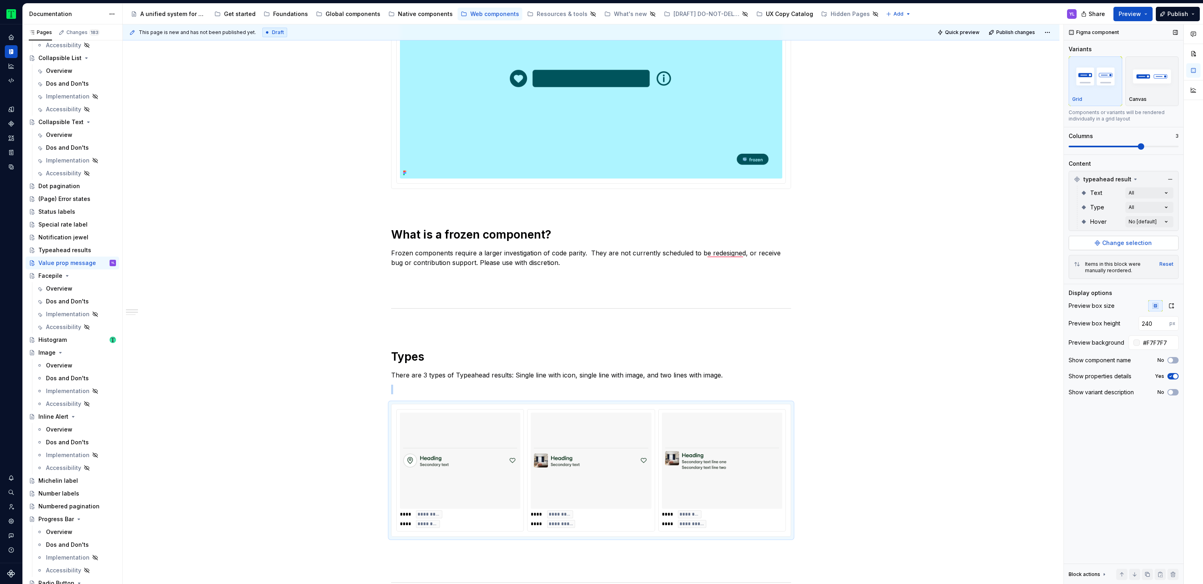
click at [1126, 243] on span "Change selection" at bounding box center [1127, 243] width 50 height 8
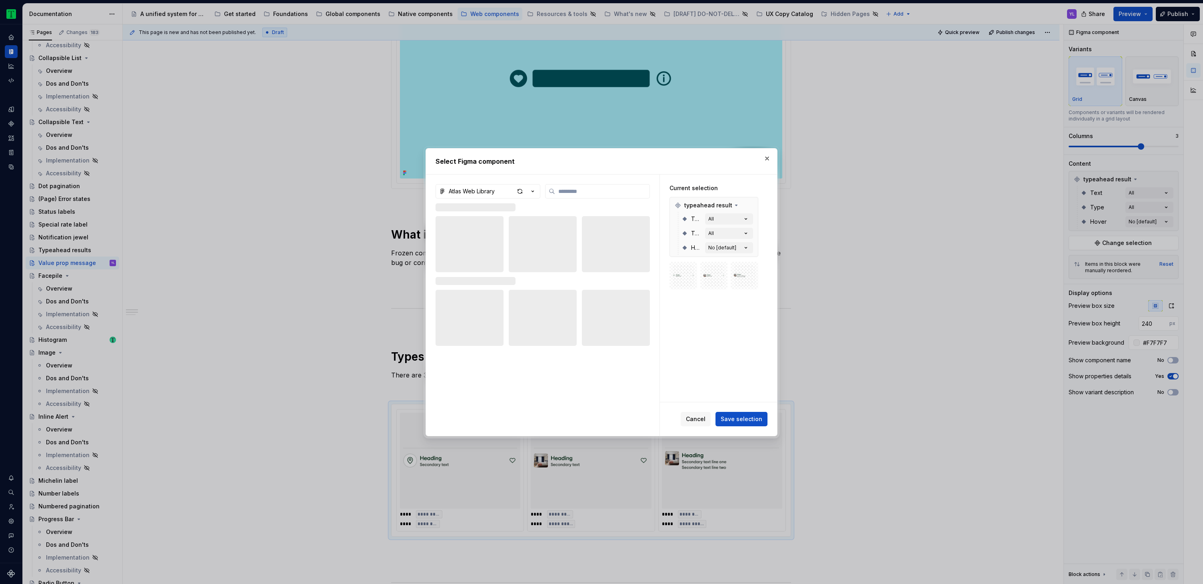
type textarea "*"
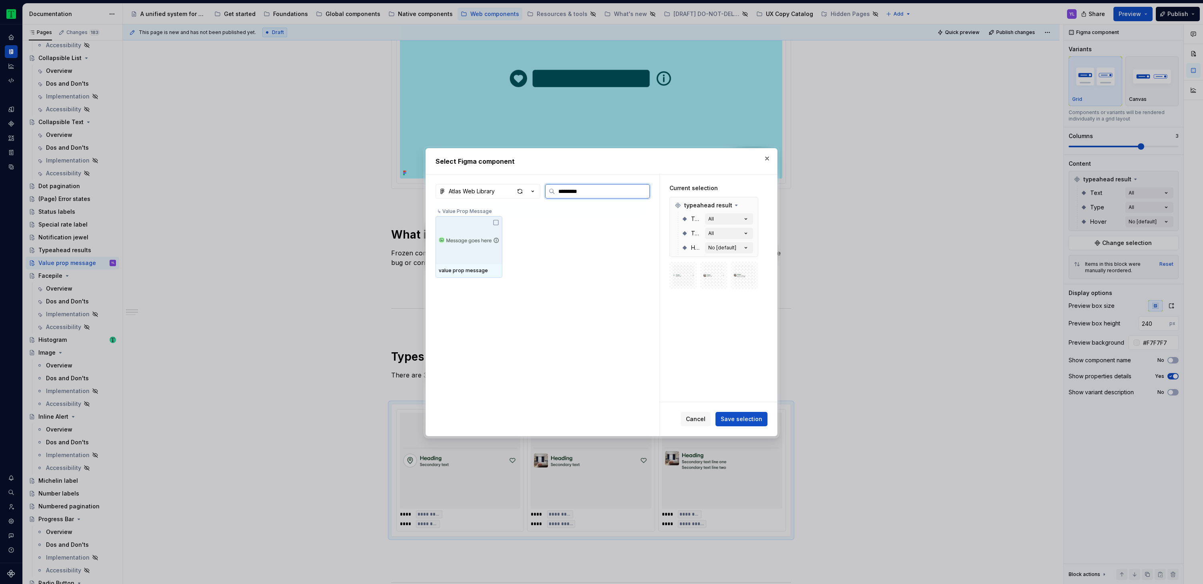
type input "**********"
click at [496, 222] on icon at bounding box center [496, 222] width 6 height 6
click at [751, 202] on button "button" at bounding box center [749, 205] width 11 height 11
click at [756, 420] on span "Save selection" at bounding box center [742, 419] width 42 height 8
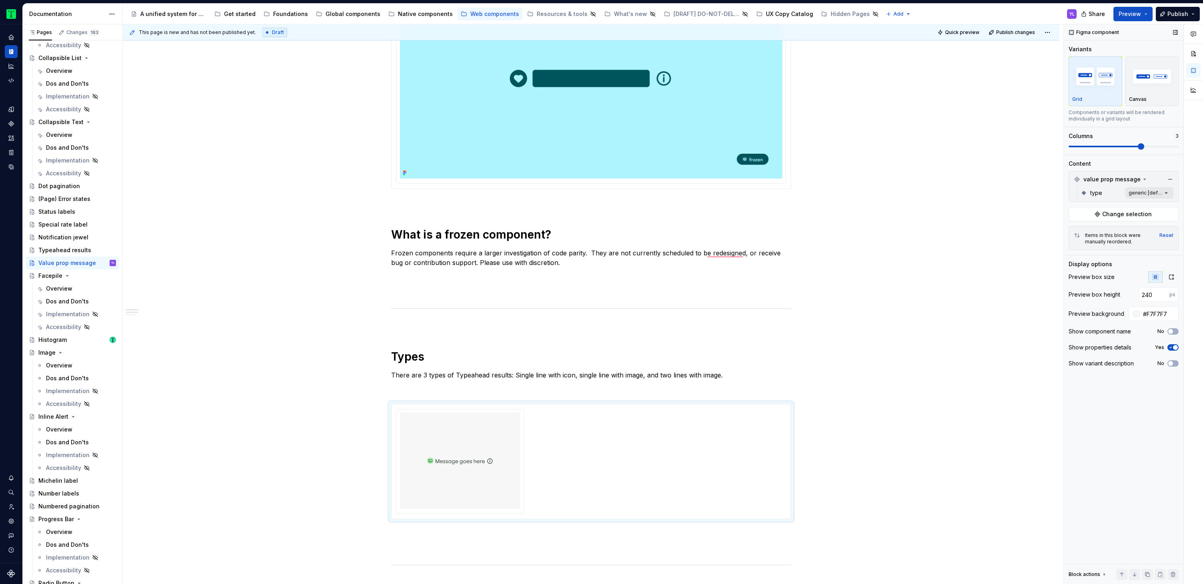
click at [1154, 192] on div "Comments Open comments No comments yet Select ‘Comment’ from the block context …" at bounding box center [1133, 304] width 139 height 560
click at [1165, 207] on button "button" at bounding box center [1162, 207] width 11 height 6
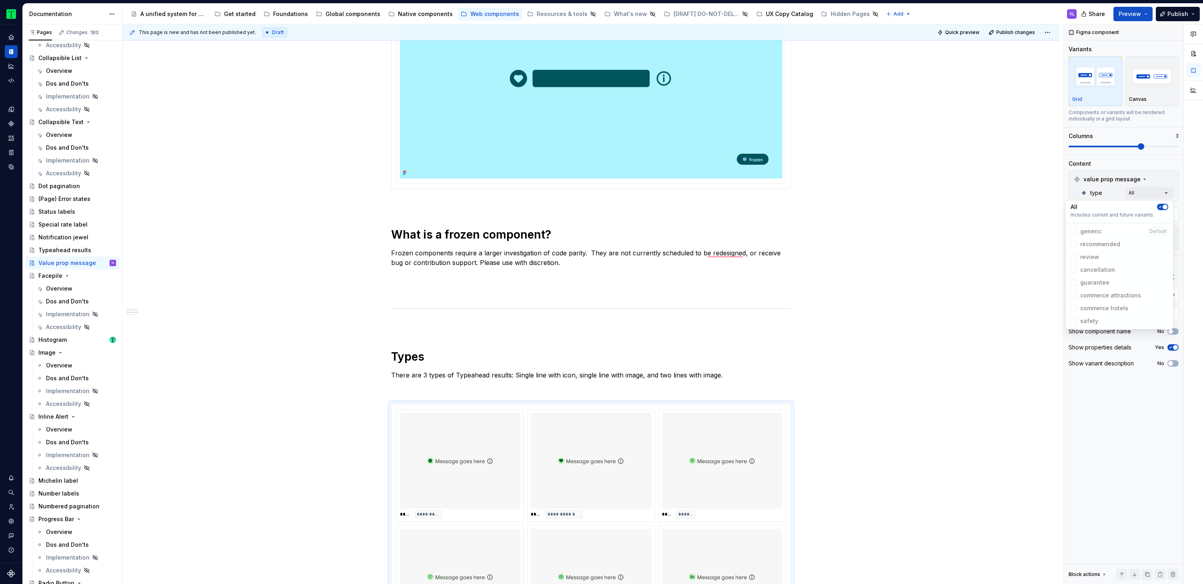
click at [915, 236] on html "Tripadvisor YL Design system data Documentation Accessibility guide for tree Pa…" at bounding box center [601, 292] width 1203 height 584
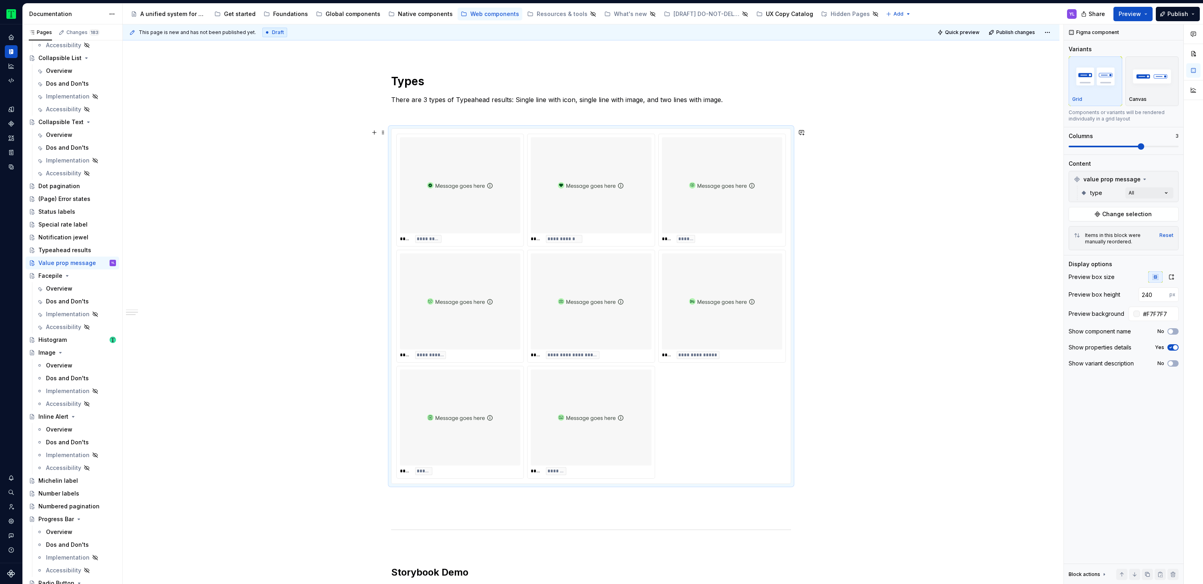
scroll to position [492, 0]
type textarea "*"
drag, startPoint x: 600, startPoint y: 433, endPoint x: 468, endPoint y: 202, distance: 265.8
click at [468, 202] on body "Tripadvisor YL Design system data Documentation Accessibility guide for tree Pa…" at bounding box center [601, 292] width 1203 height 584
drag, startPoint x: 725, startPoint y: 207, endPoint x: 616, endPoint y: 208, distance: 109.6
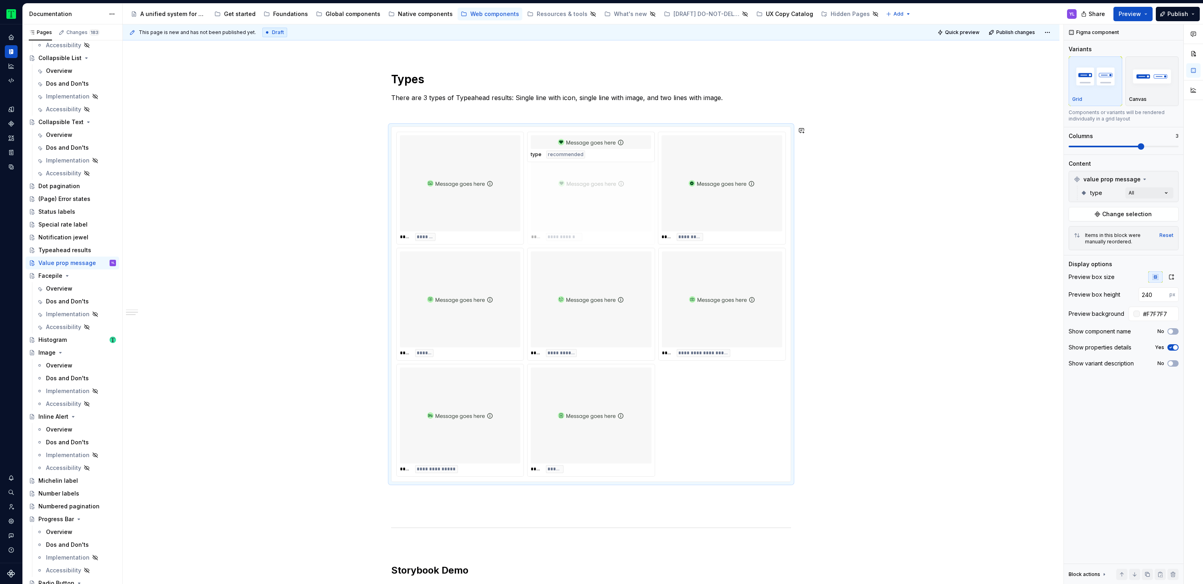
click at [616, 208] on body "Tripadvisor YL Design system data Documentation Accessibility guide for tree Pa…" at bounding box center [601, 292] width 1203 height 584
drag, startPoint x: 472, startPoint y: 307, endPoint x: 729, endPoint y: 216, distance: 272.6
click at [729, 216] on body "Tripadvisor YL Design system data Documentation Accessibility guide for tree Pa…" at bounding box center [601, 292] width 1203 height 584
drag, startPoint x: 574, startPoint y: 311, endPoint x: 460, endPoint y: 311, distance: 114.4
click at [460, 311] on body "Tripadvisor YL Design system data Documentation Accessibility guide for tree Pa…" at bounding box center [601, 292] width 1203 height 584
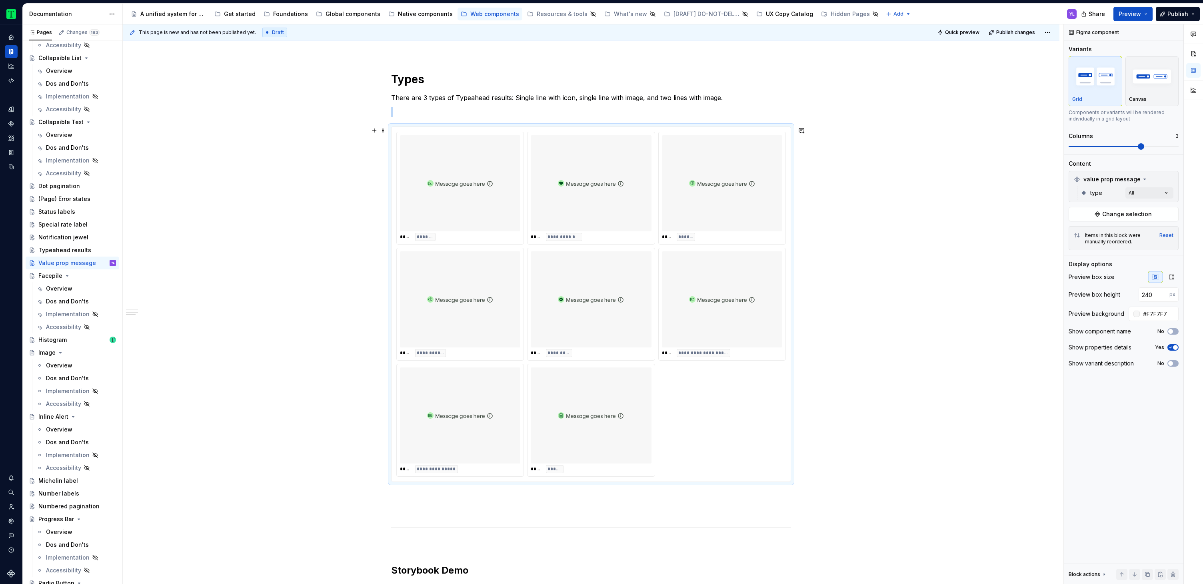
click at [897, 383] on div "**********" at bounding box center [591, 392] width 937 height 1477
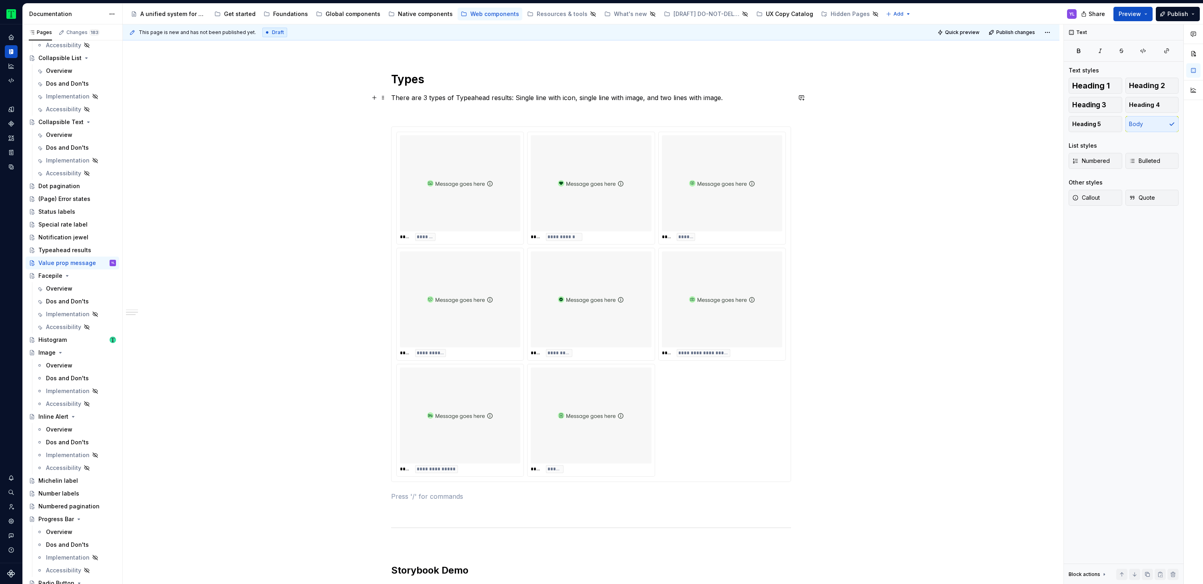
click at [423, 97] on p "There are 3 types of Typeahead results: Single line with icon, single line with…" at bounding box center [591, 98] width 400 height 10
click at [426, 97] on p "There are 3 types of Typeahead results: Single line with icon, single line with…" at bounding box center [591, 98] width 400 height 10
drag, startPoint x: 455, startPoint y: 98, endPoint x: 509, endPoint y: 97, distance: 54.0
click at [509, 97] on p "There are 8 types of Typeahead results: Single line with icon, single line with…" at bounding box center [591, 98] width 400 height 10
drag, startPoint x: 521, startPoint y: 96, endPoint x: 726, endPoint y: 95, distance: 204.8
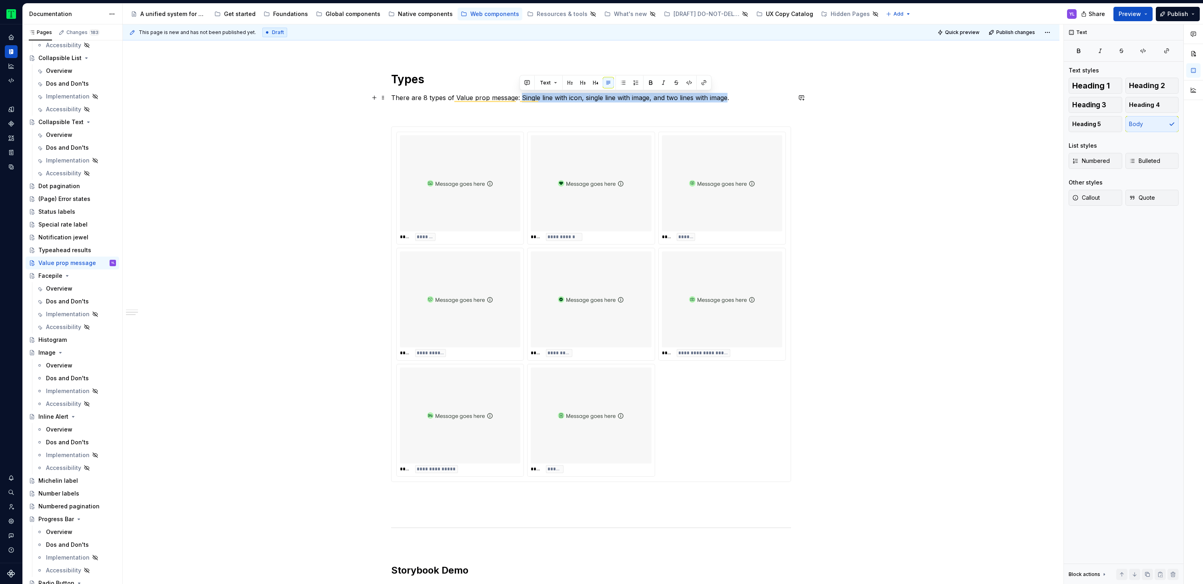
click at [726, 95] on p "There are 8 types of Value prop message: Single line with icon, single line wit…" at bounding box center [591, 98] width 400 height 10
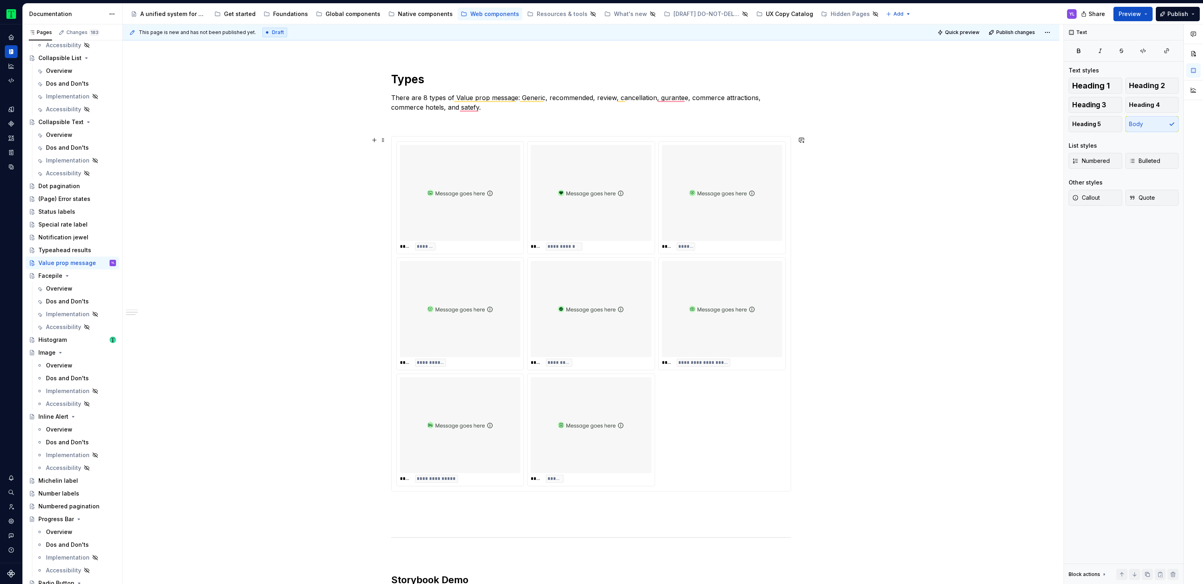
click at [933, 214] on div "**********" at bounding box center [591, 397] width 937 height 1487
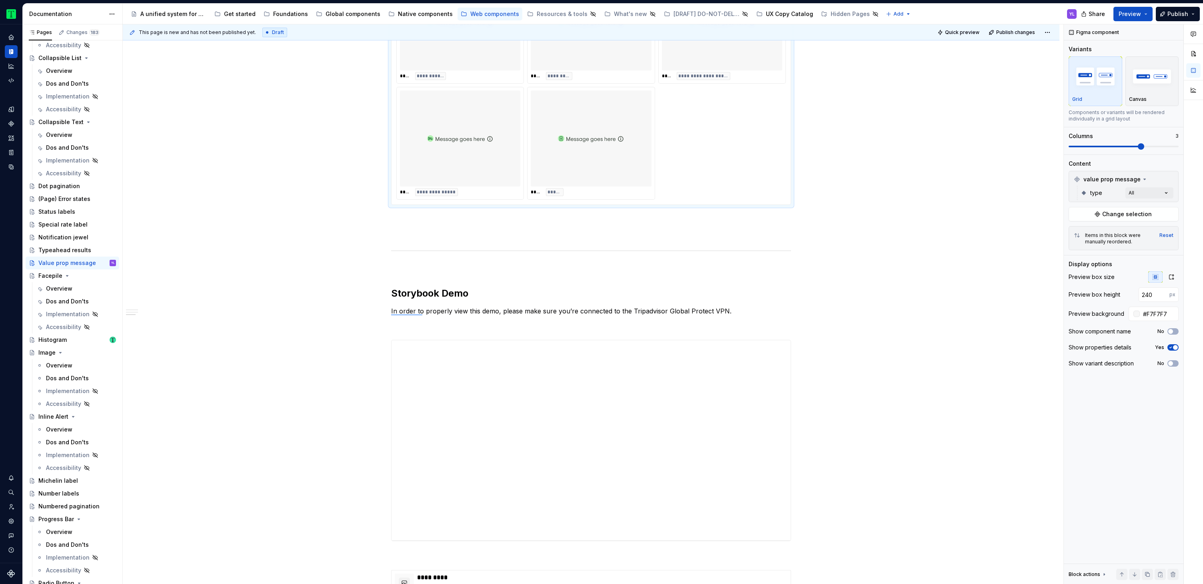
scroll to position [779, 0]
click at [257, 289] on div "**********" at bounding box center [591, 111] width 937 height 1487
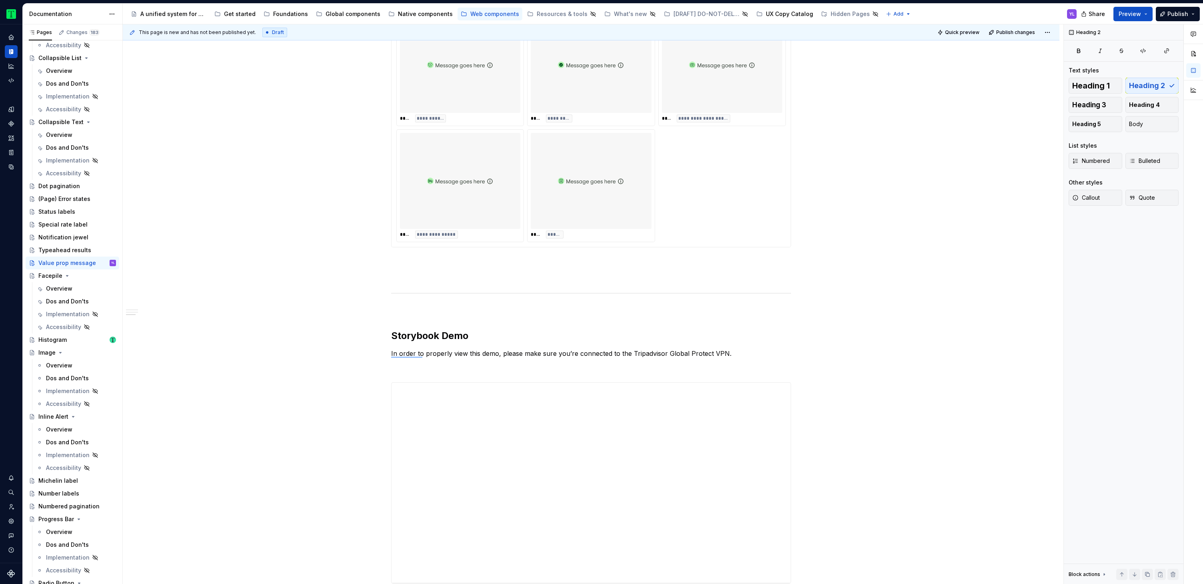
scroll to position [732, 0]
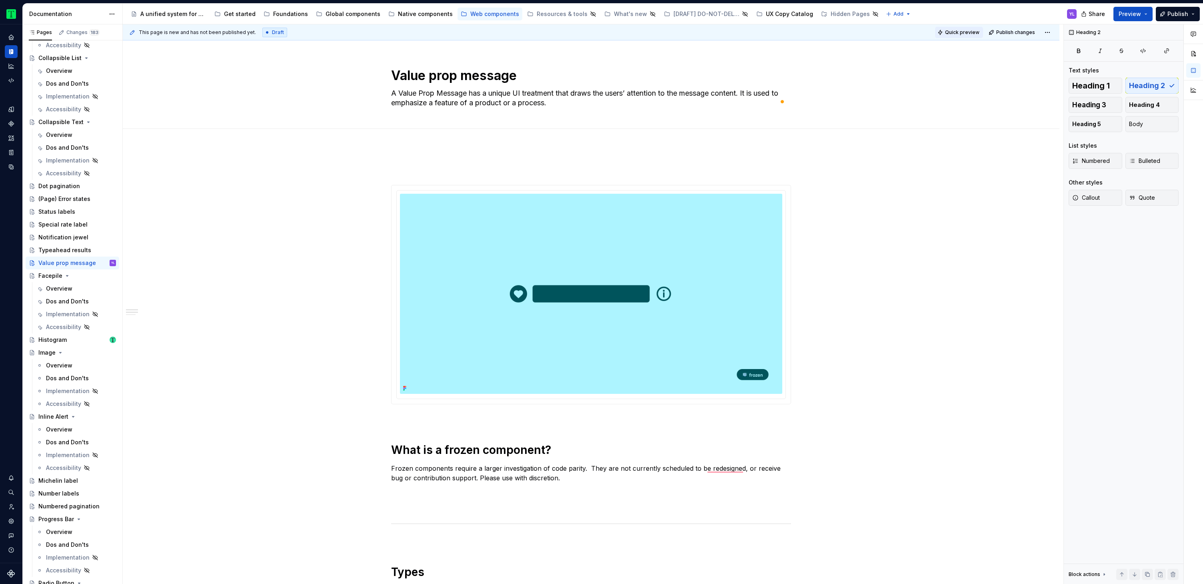
click at [950, 34] on span "Quick preview" at bounding box center [962, 32] width 34 height 6
type textarea "*"
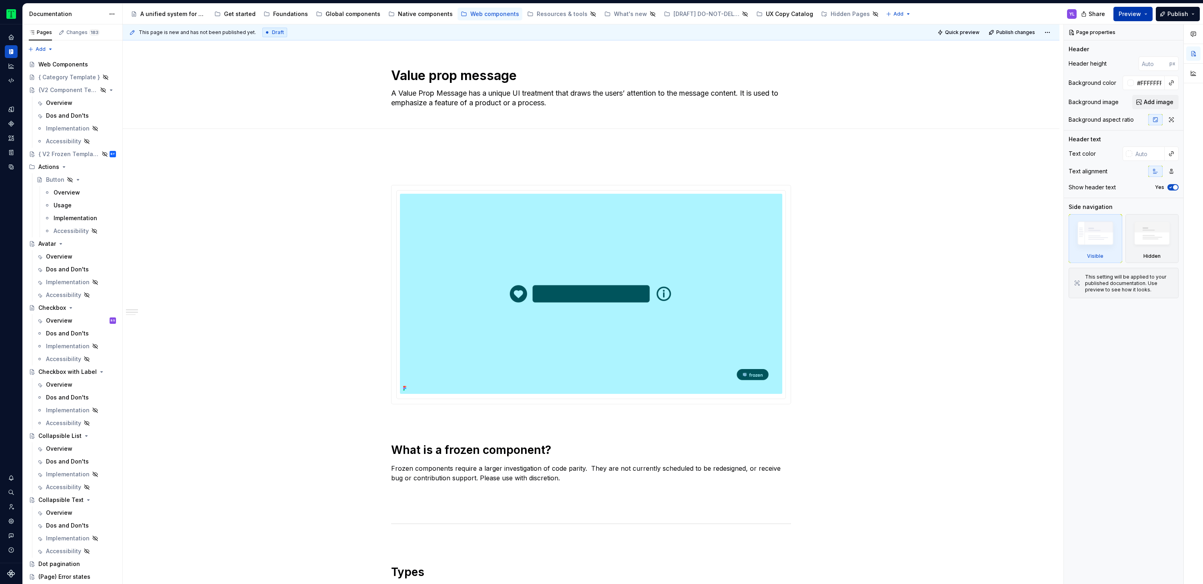
click at [1135, 12] on span "Preview" at bounding box center [1130, 14] width 22 height 8
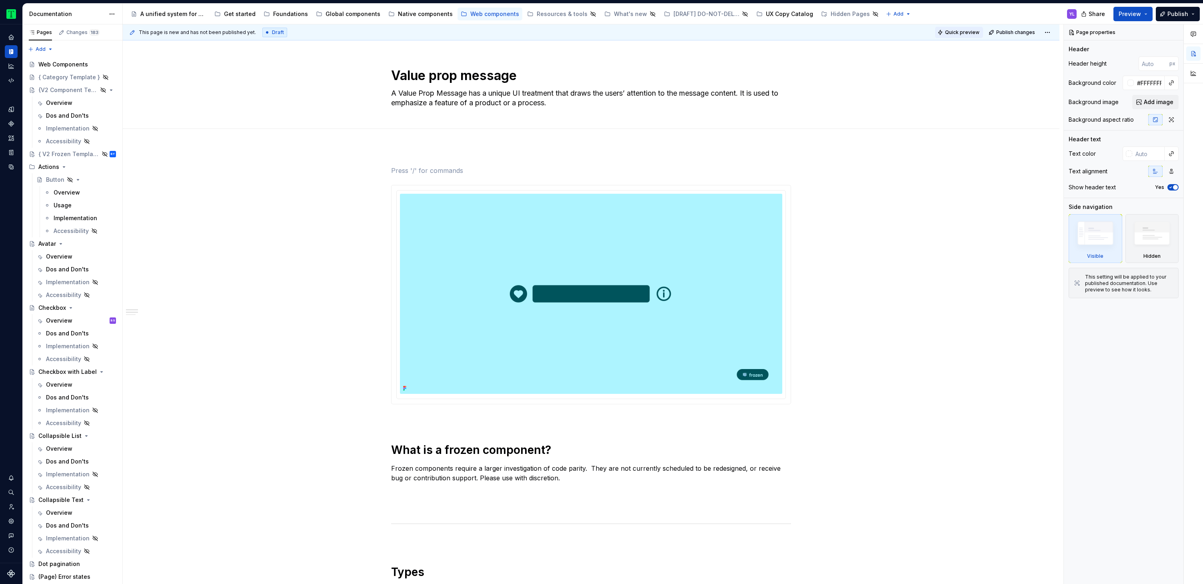
click at [958, 28] on button "Quick preview" at bounding box center [959, 32] width 48 height 11
click at [1130, 18] on button "Preview" at bounding box center [1132, 14] width 39 height 14
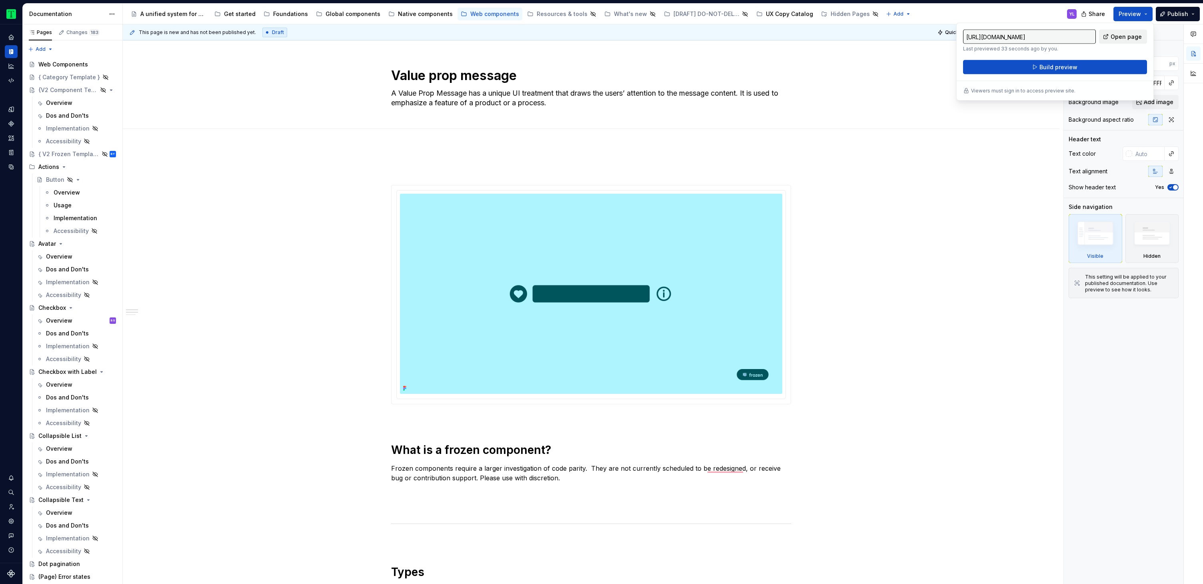
click at [1123, 38] on span "Open page" at bounding box center [1126, 37] width 31 height 8
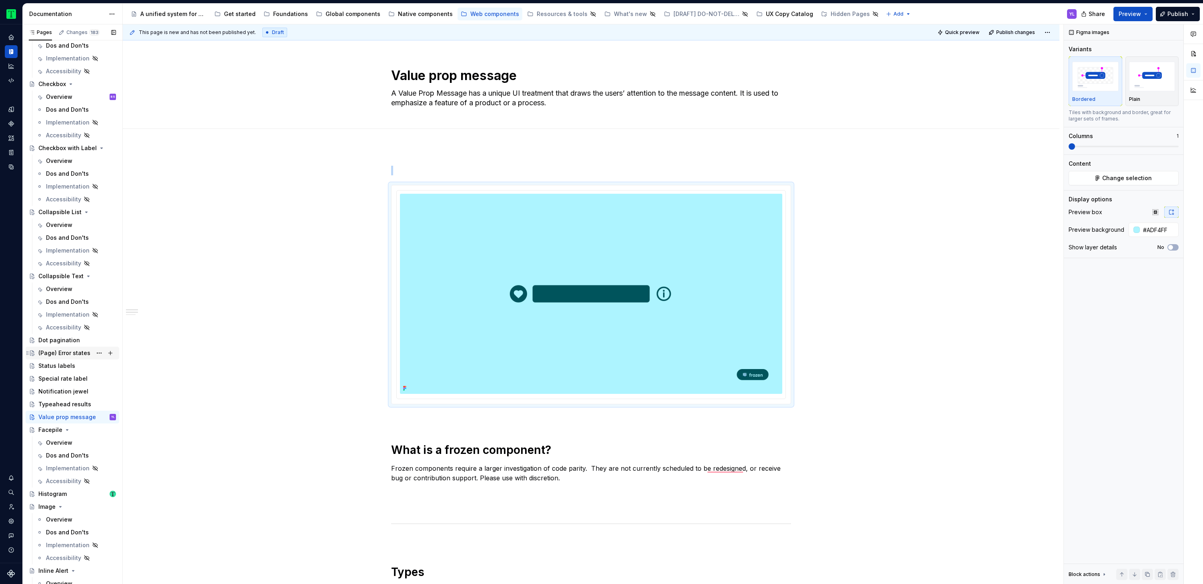
scroll to position [226, 0]
click at [59, 363] on div "Status labels" at bounding box center [56, 363] width 37 height 8
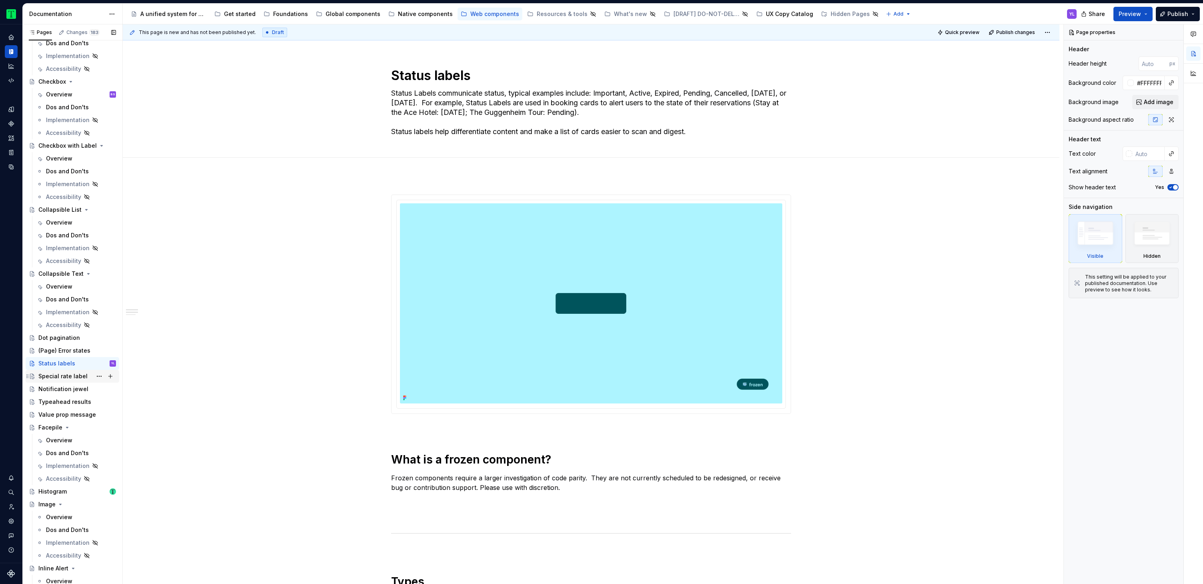
click at [52, 376] on div "Special rate label" at bounding box center [62, 376] width 49 height 8
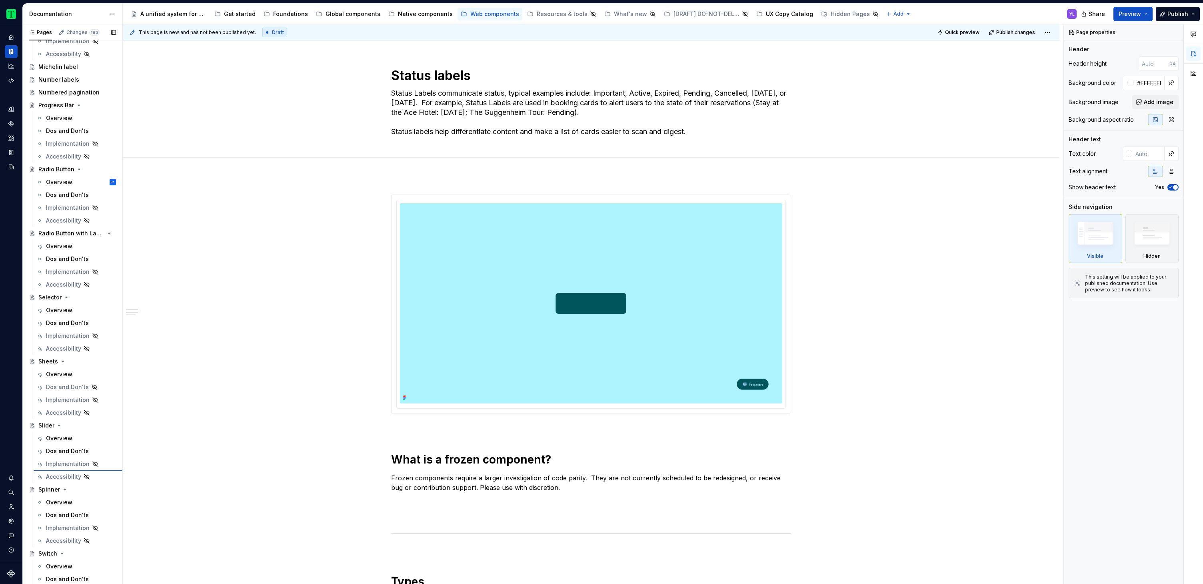
scroll to position [802, 0]
type textarea "*"
type textarea "Spinner"
type textarea "A visual indicator that a process is happening in the background but the interf…"
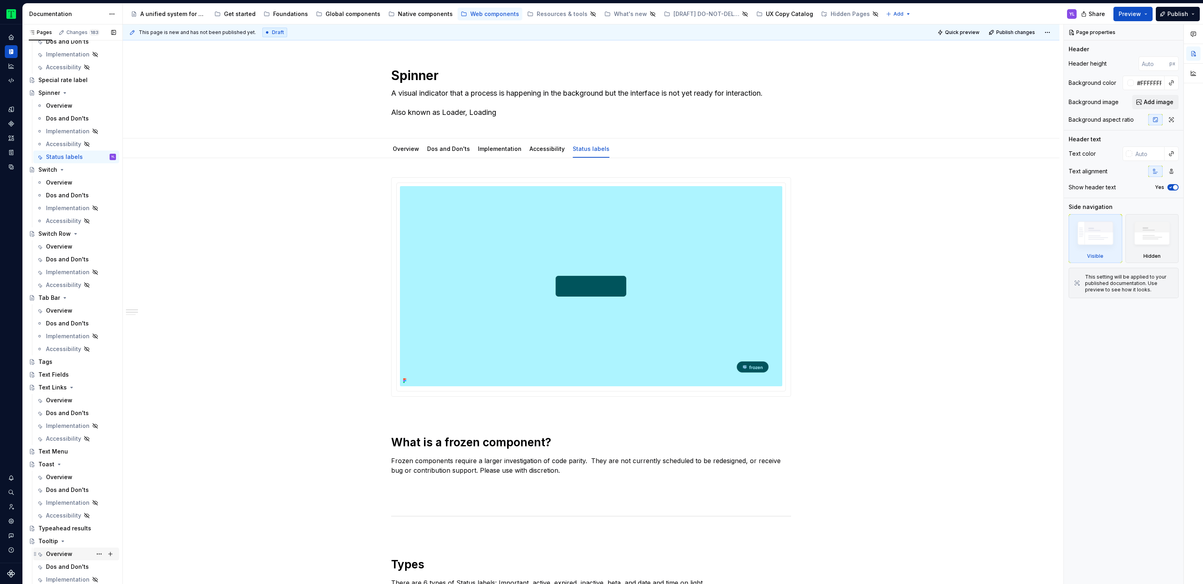
scroll to position [1175, 0]
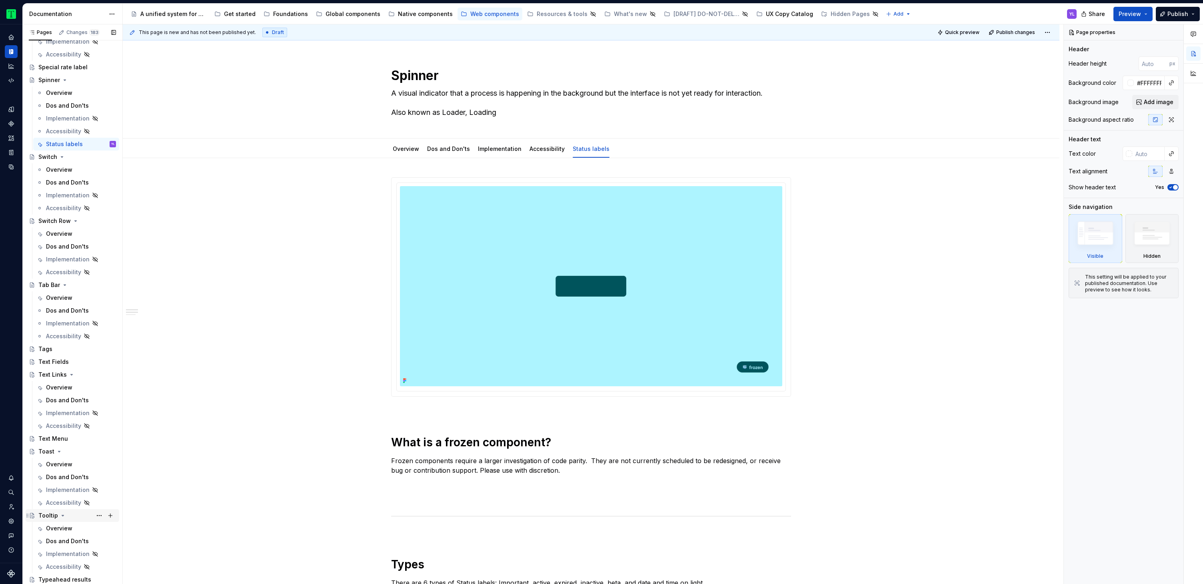
click at [61, 513] on icon "Page tree" at bounding box center [63, 515] width 6 height 6
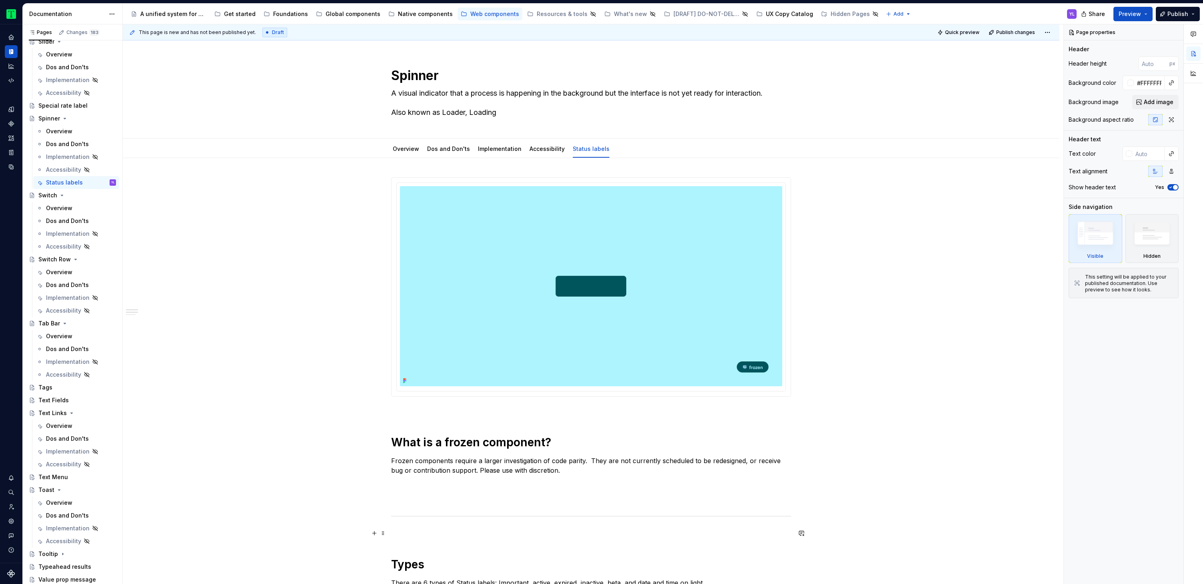
click at [79, 580] on div "Value prop message" at bounding box center [67, 579] width 58 height 8
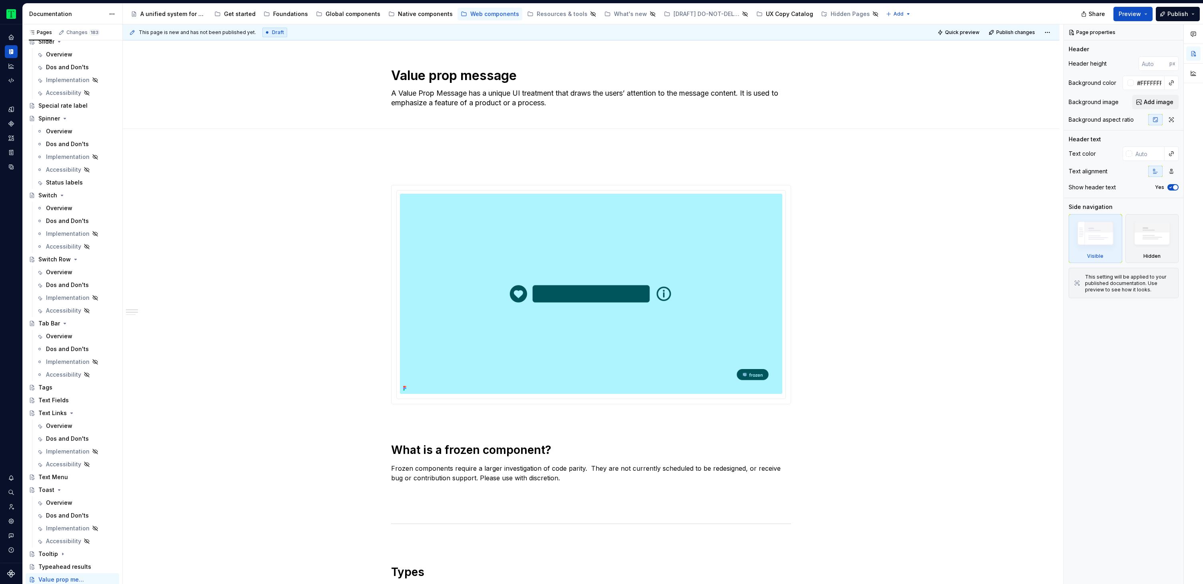
type textarea "*"
